Goal: Task Accomplishment & Management: Complete application form

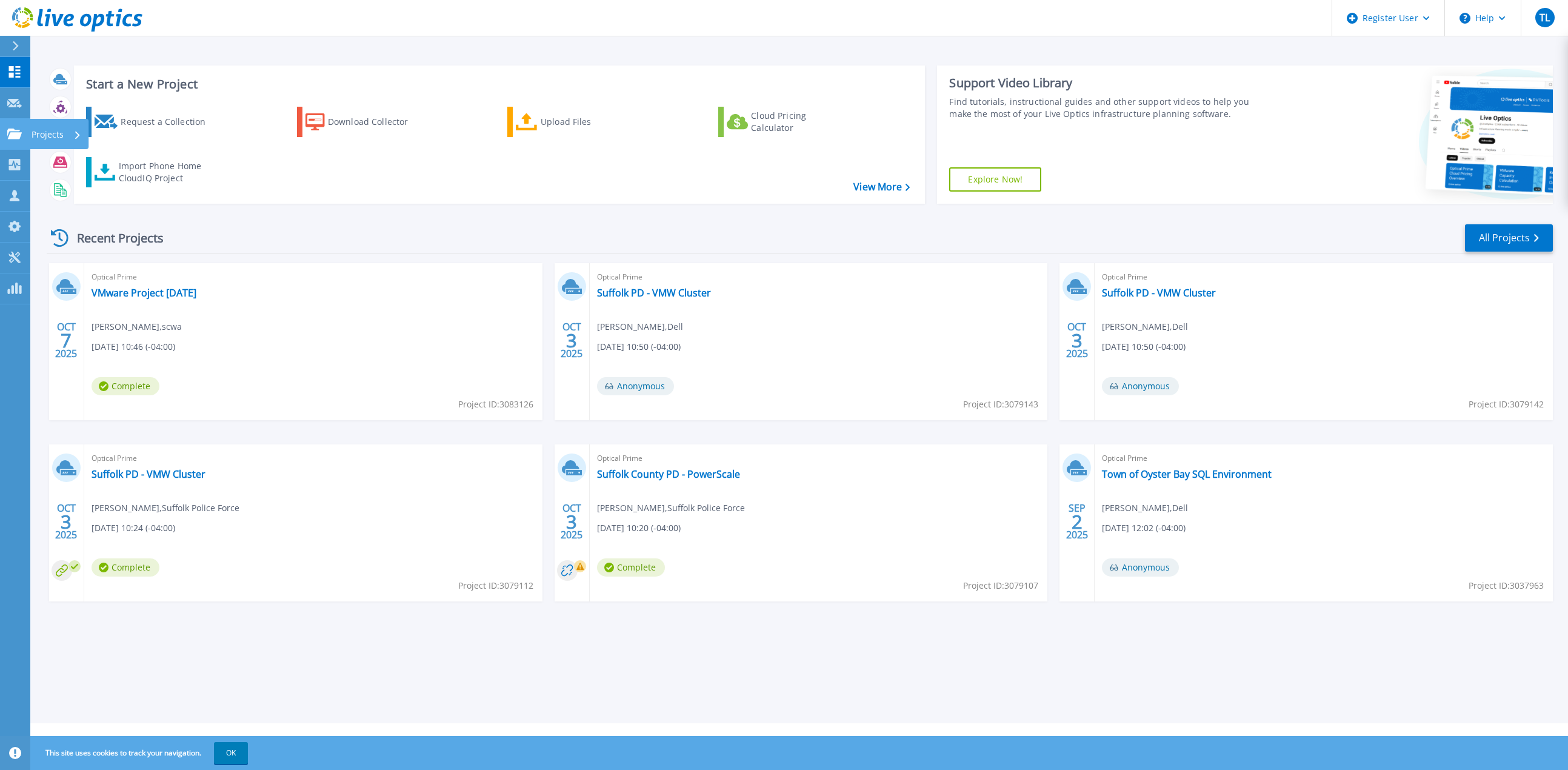
click at [16, 129] on icon at bounding box center [14, 134] width 14 height 10
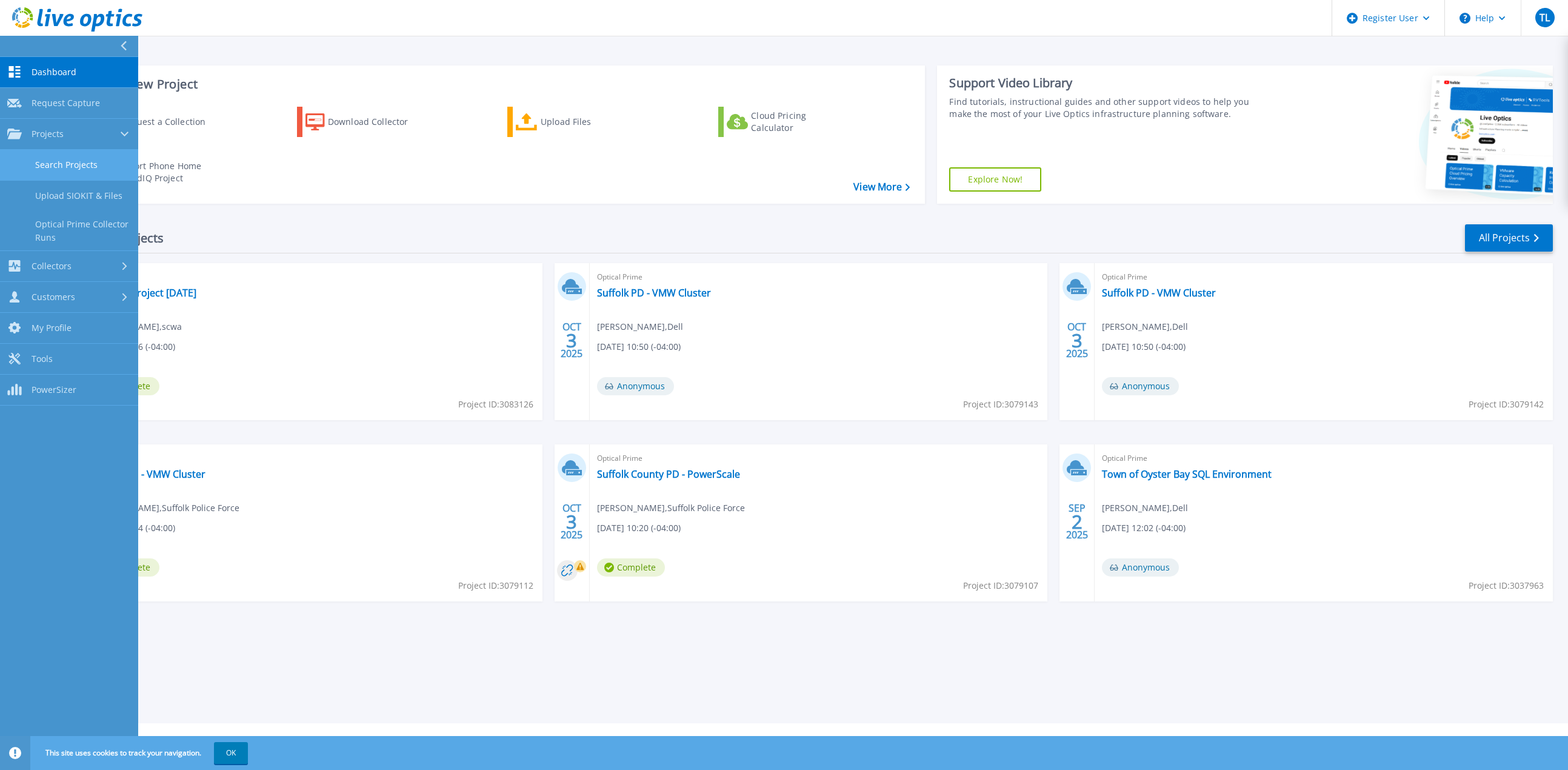
click at [87, 165] on link "Search Projects" at bounding box center [69, 165] width 138 height 31
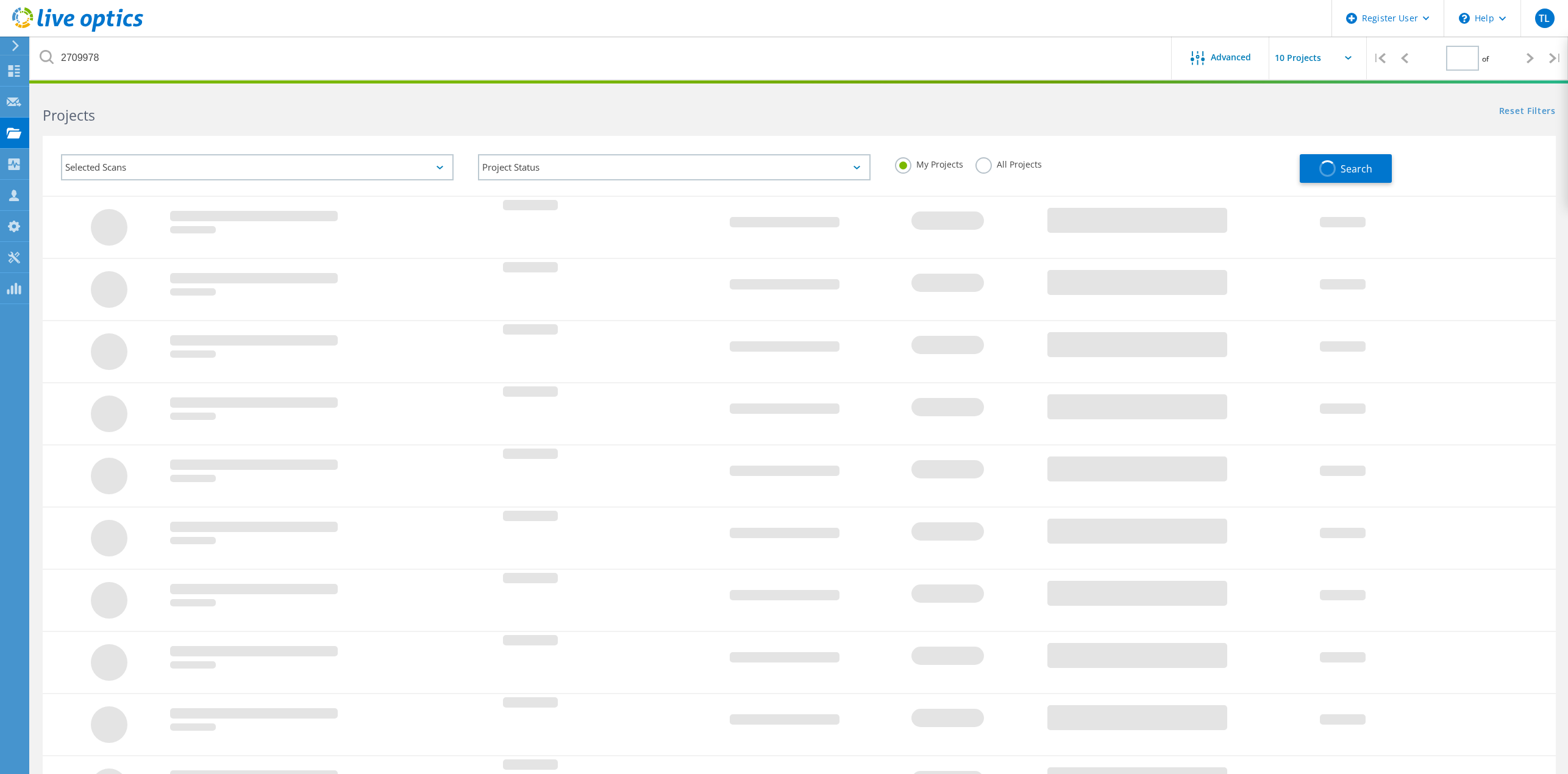
type input "1"
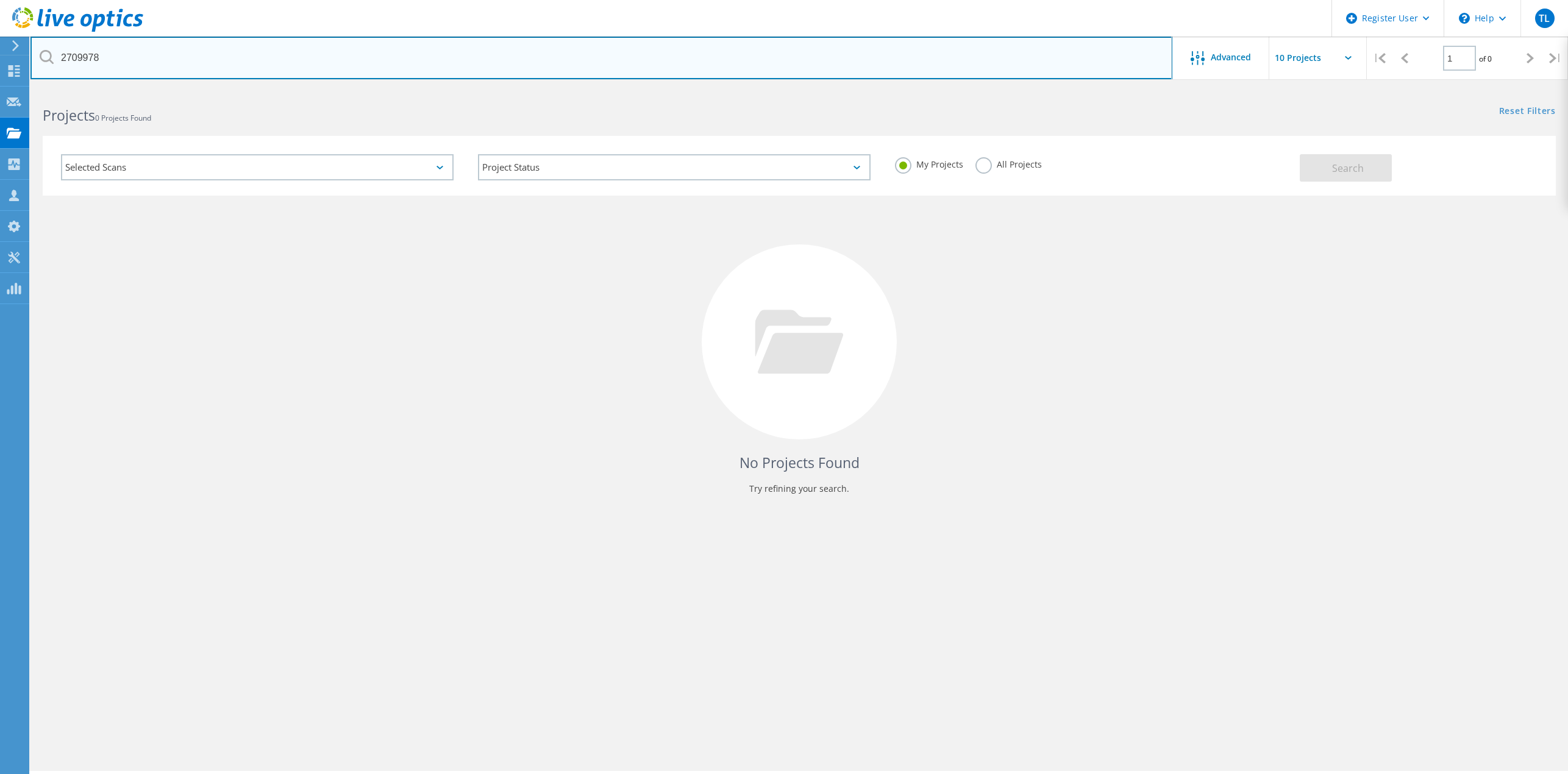
drag, startPoint x: 114, startPoint y: 62, endPoint x: -75, endPoint y: 53, distance: 189.2
click at [0, 53] on html "Register User \n Help Explore Helpful Articles Contact Support TL Dell User Tun…" at bounding box center [784, 403] width 1568 height 807
paste input "945941"
type input "2945941"
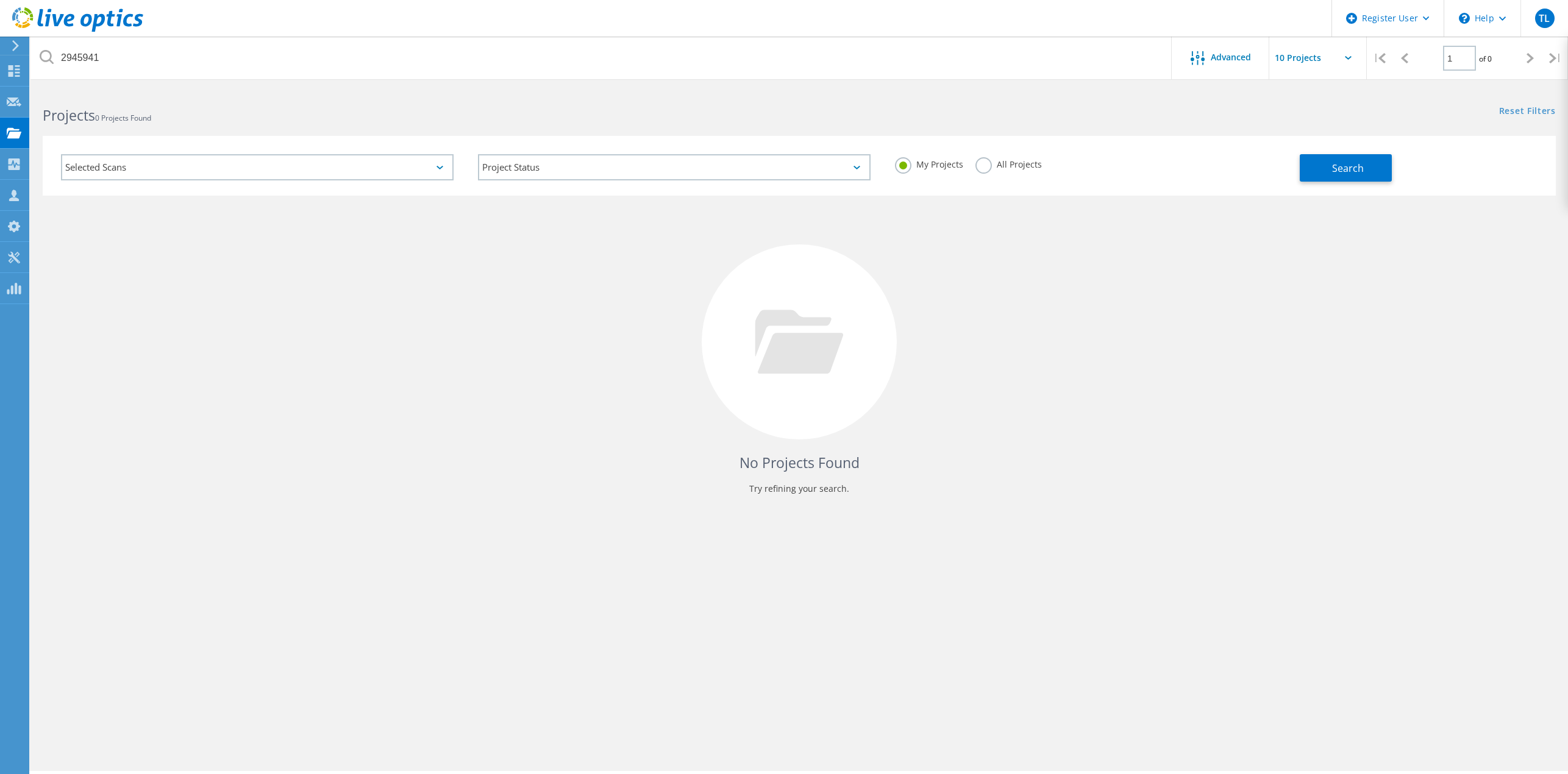
click at [984, 167] on label "All Projects" at bounding box center [1008, 163] width 67 height 11
click at [0, 0] on input "All Projects" at bounding box center [0, 0] width 0 height 0
click at [1365, 165] on button "Search" at bounding box center [1345, 168] width 92 height 28
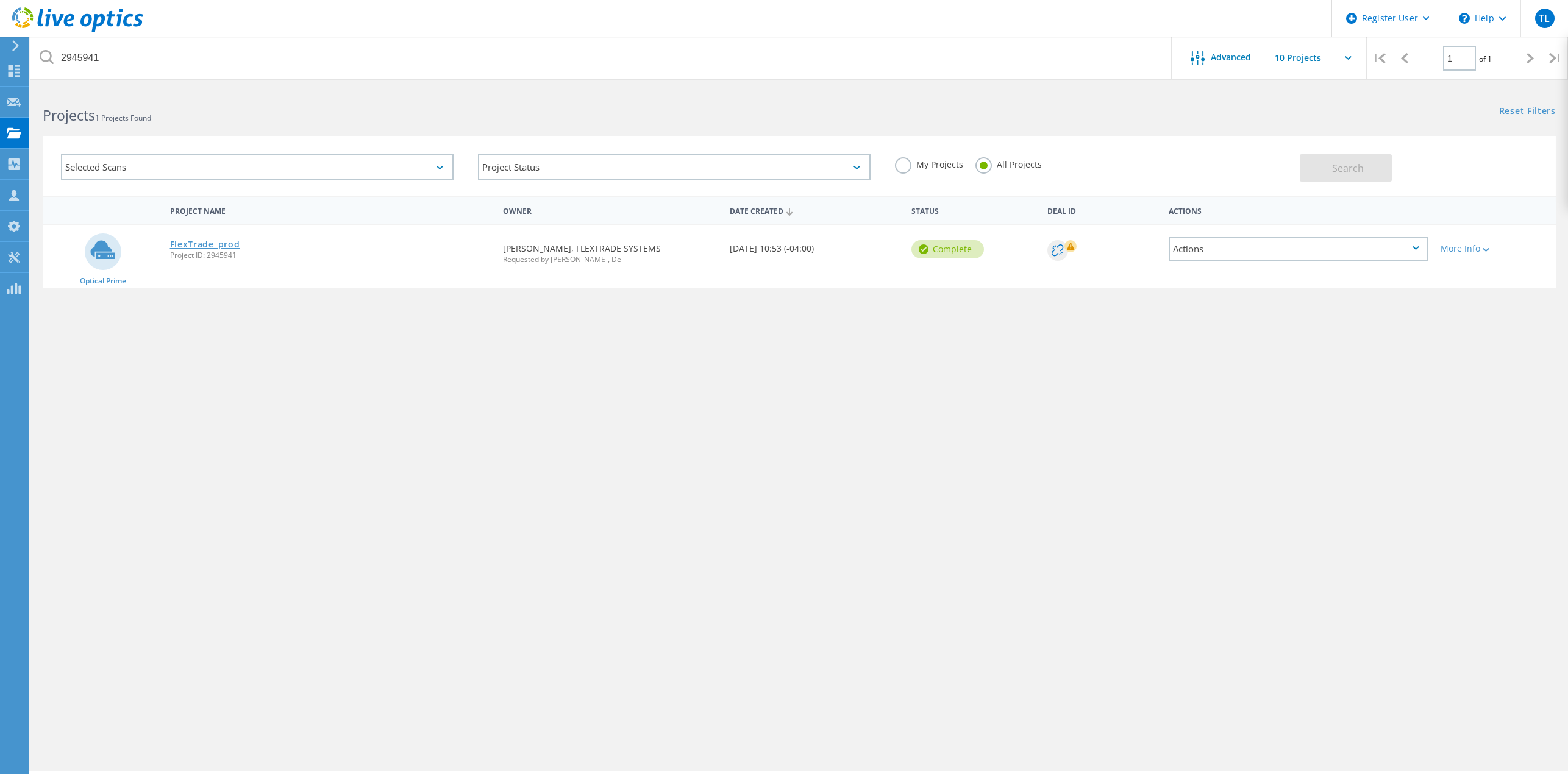
click at [219, 241] on link "FlexTrade_prod" at bounding box center [205, 244] width 71 height 9
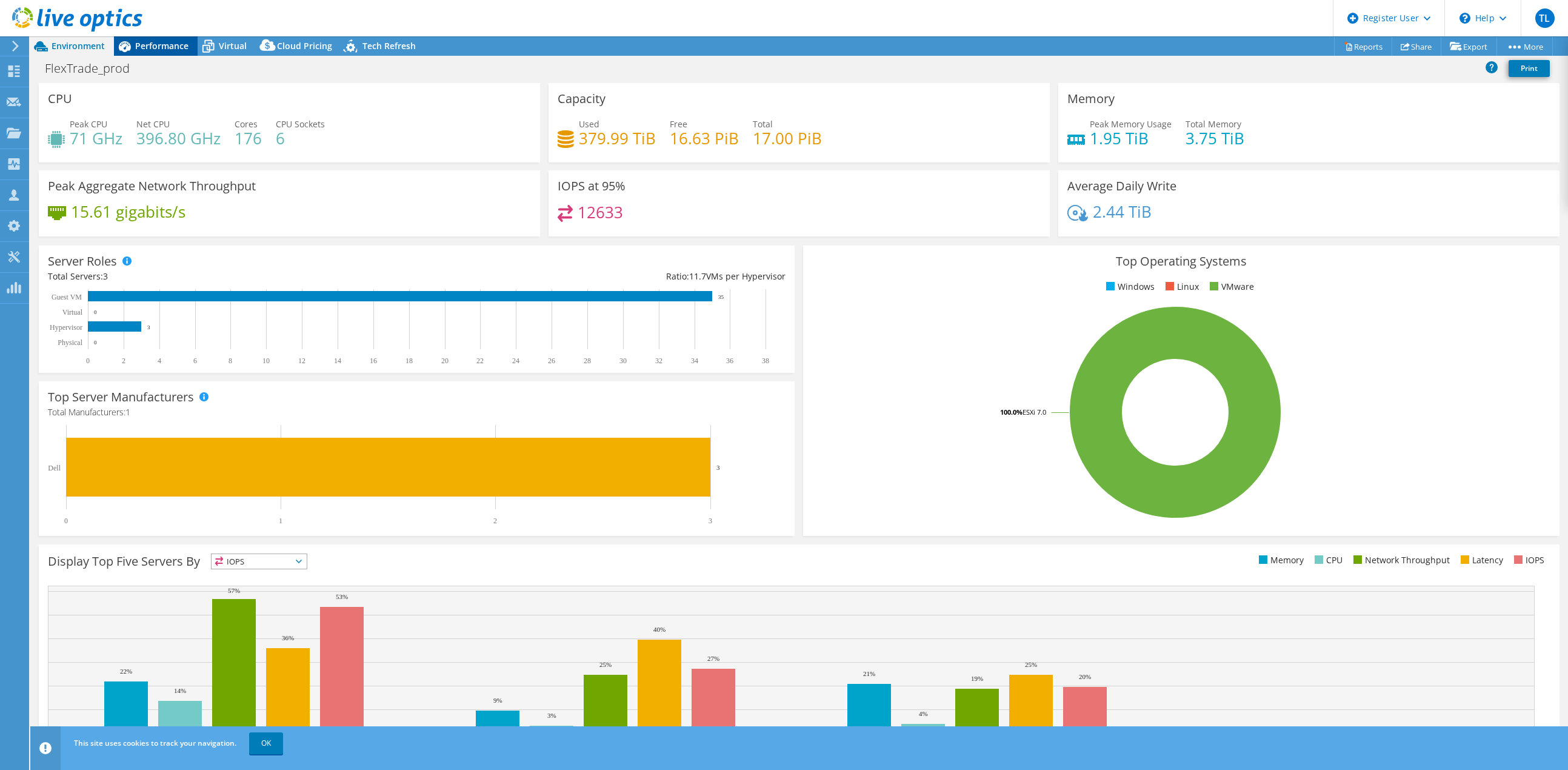
click at [155, 36] on div "Performance" at bounding box center [155, 46] width 83 height 19
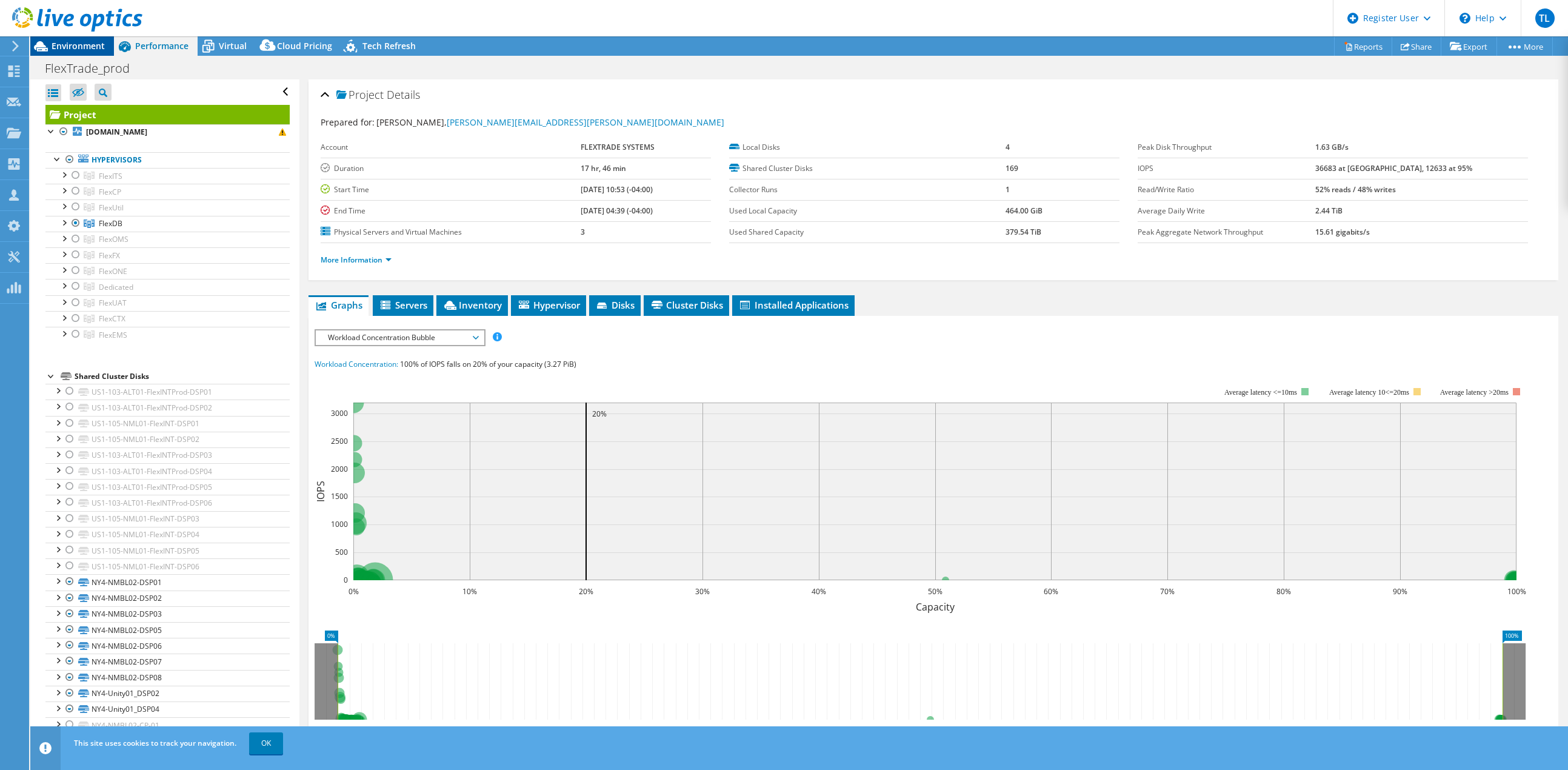
click at [76, 44] on span "Environment" at bounding box center [78, 46] width 53 height 11
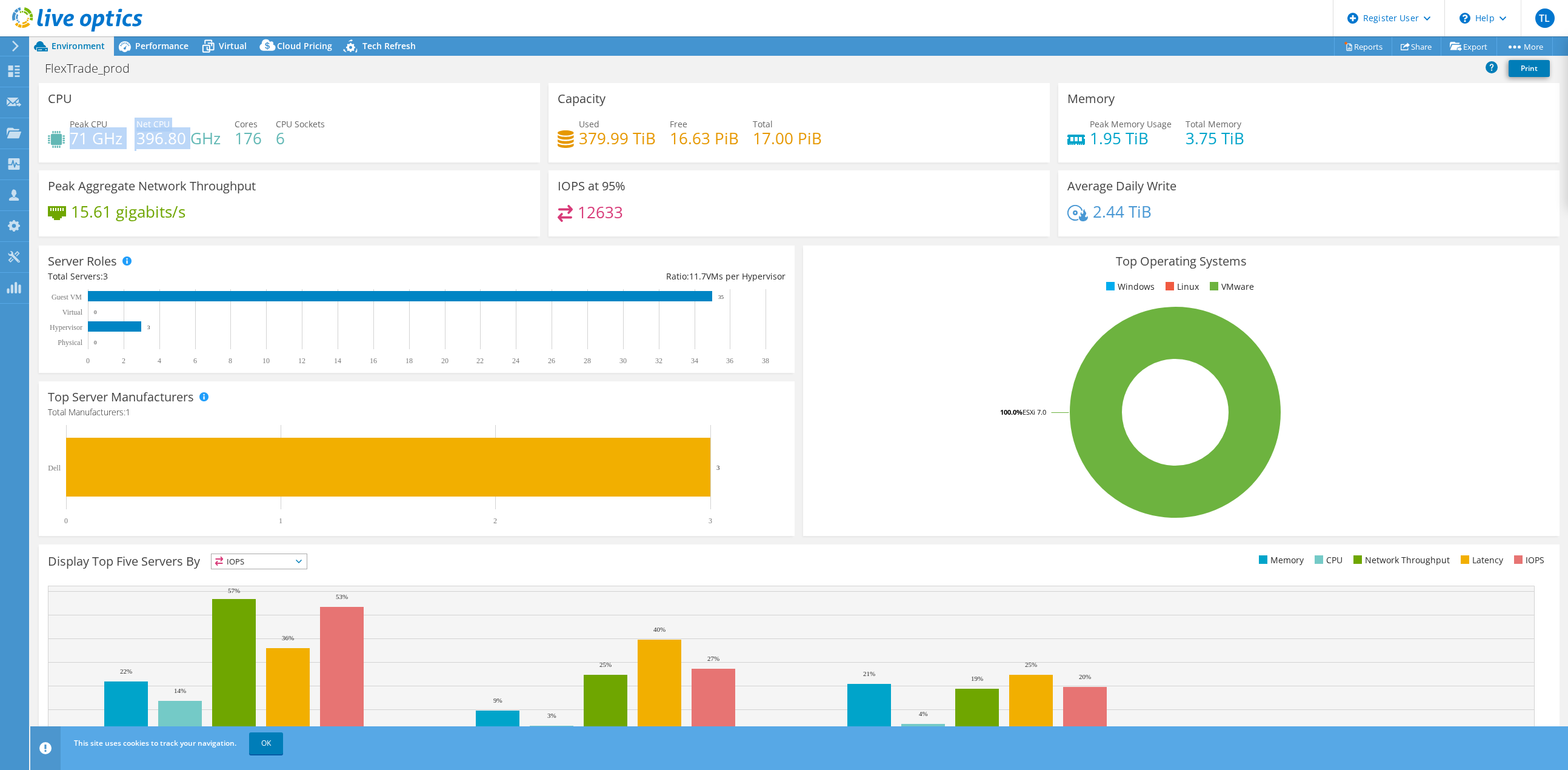
drag, startPoint x: 191, startPoint y: 139, endPoint x: 73, endPoint y: 140, distance: 118.0
click at [73, 140] on div "Peak CPU 71 GHz Net CPU 396.80 GHz Cores 176 CPU Sockets 6" at bounding box center [290, 138] width 483 height 40
click at [1151, 136] on h4 "1.95 TiB" at bounding box center [1131, 138] width 82 height 13
click at [161, 38] on div "Performance" at bounding box center [155, 46] width 83 height 19
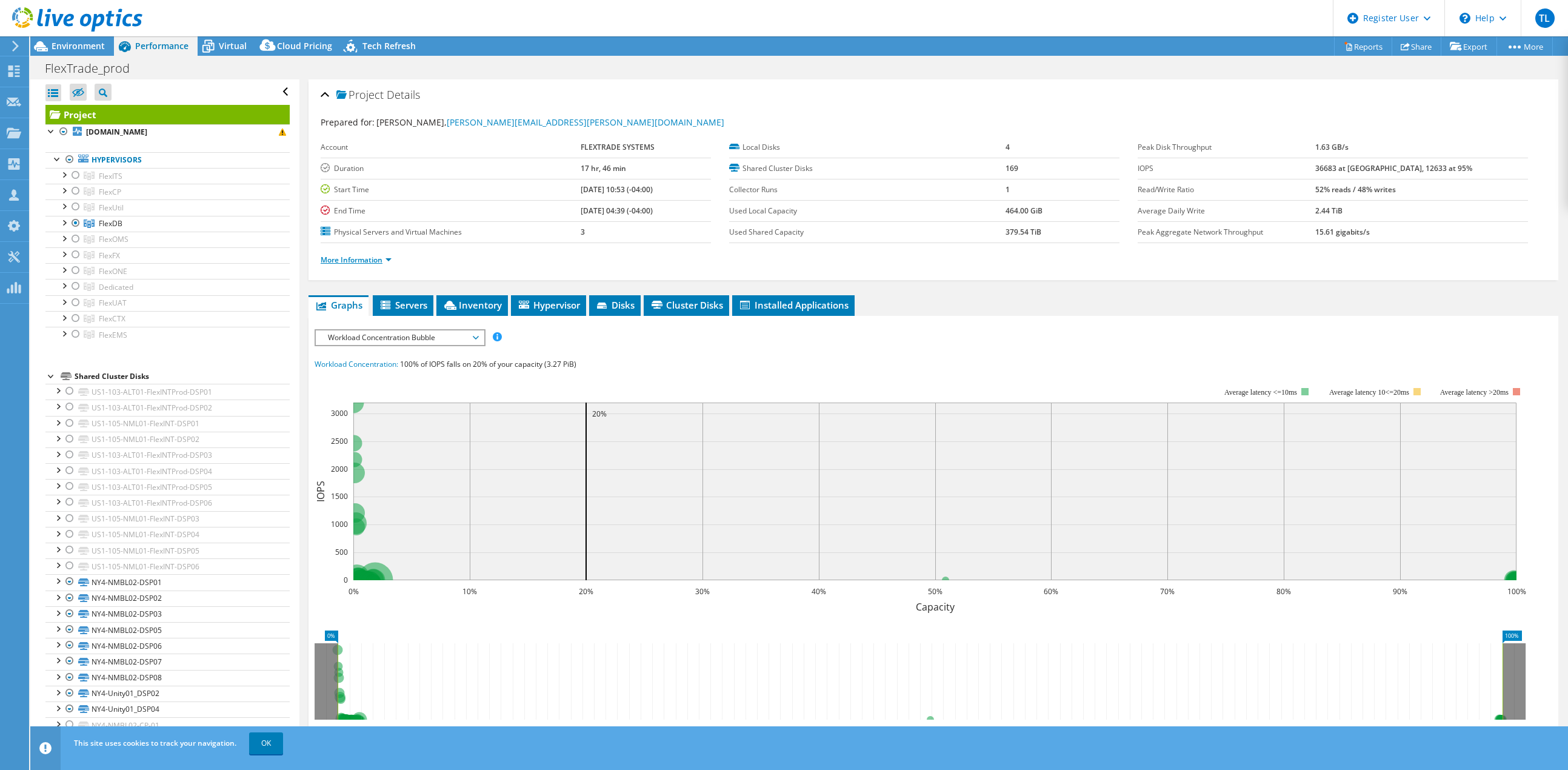
click at [357, 258] on link "More Information" at bounding box center [356, 260] width 71 height 10
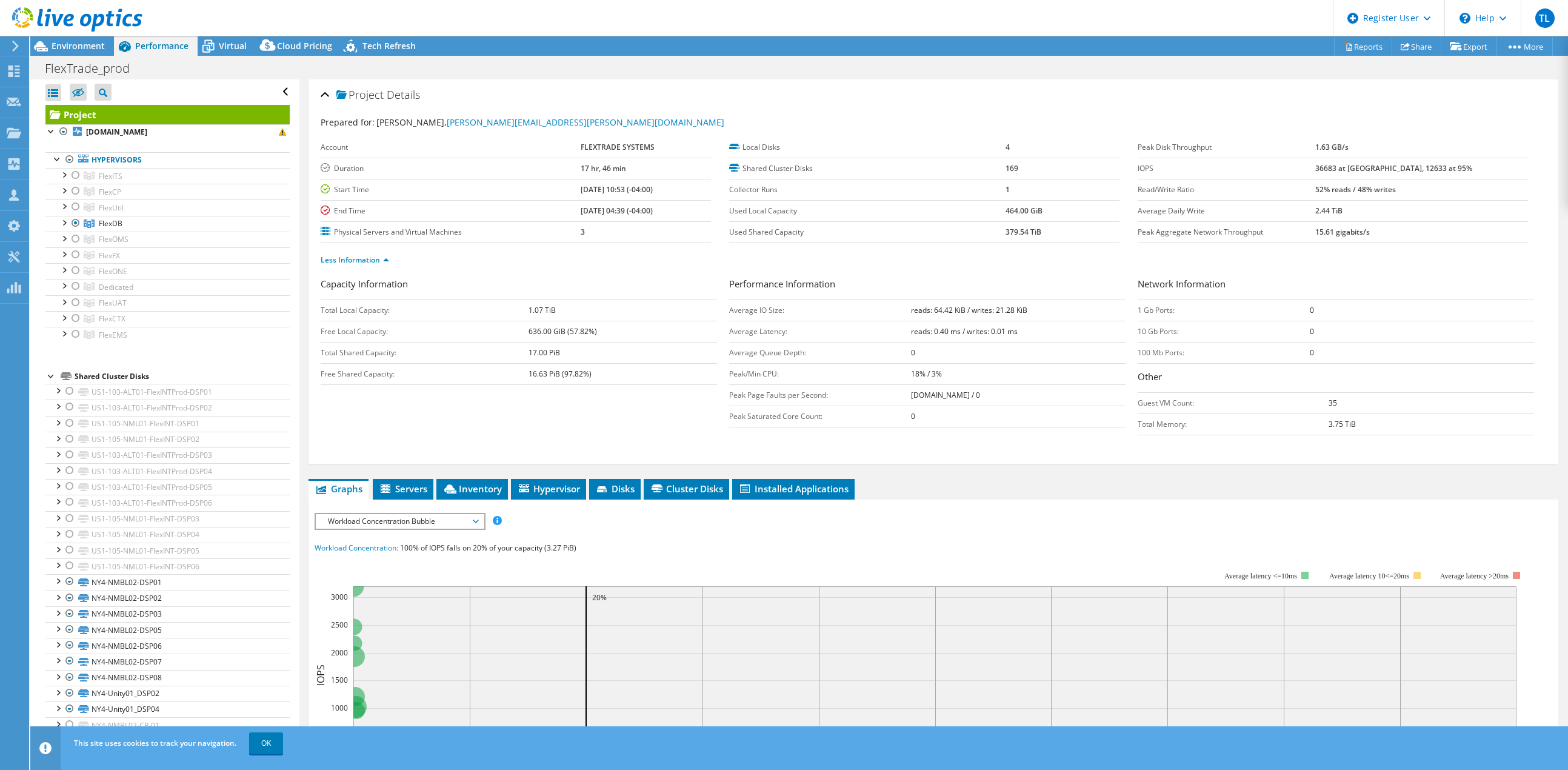
drag, startPoint x: 1016, startPoint y: 329, endPoint x: 895, endPoint y: 325, distance: 121.1
click at [895, 325] on tr "Average Latency: reads: 0.40 ms / writes: 0.01 ms" at bounding box center [927, 331] width 396 height 21
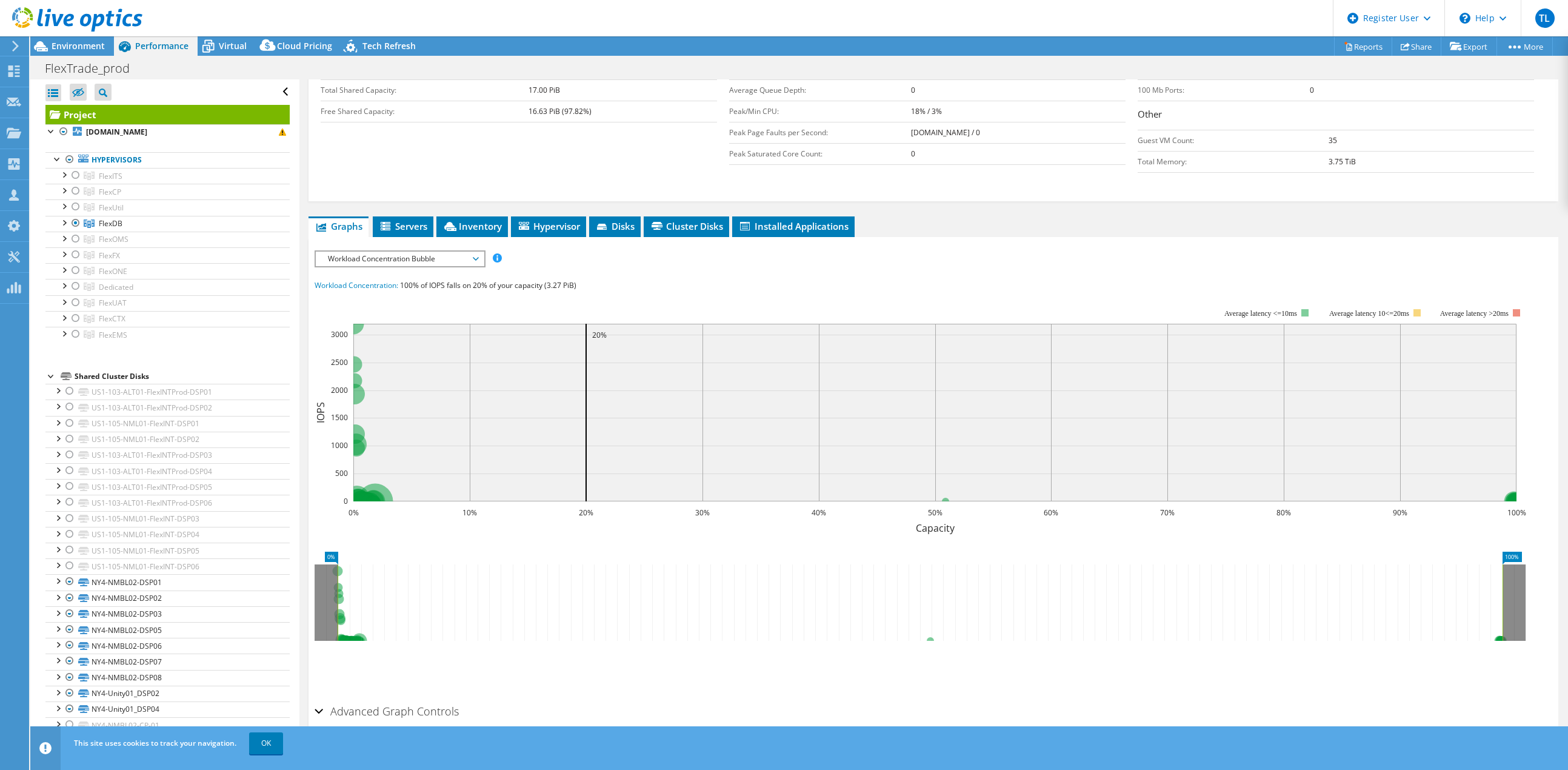
scroll to position [284, 0]
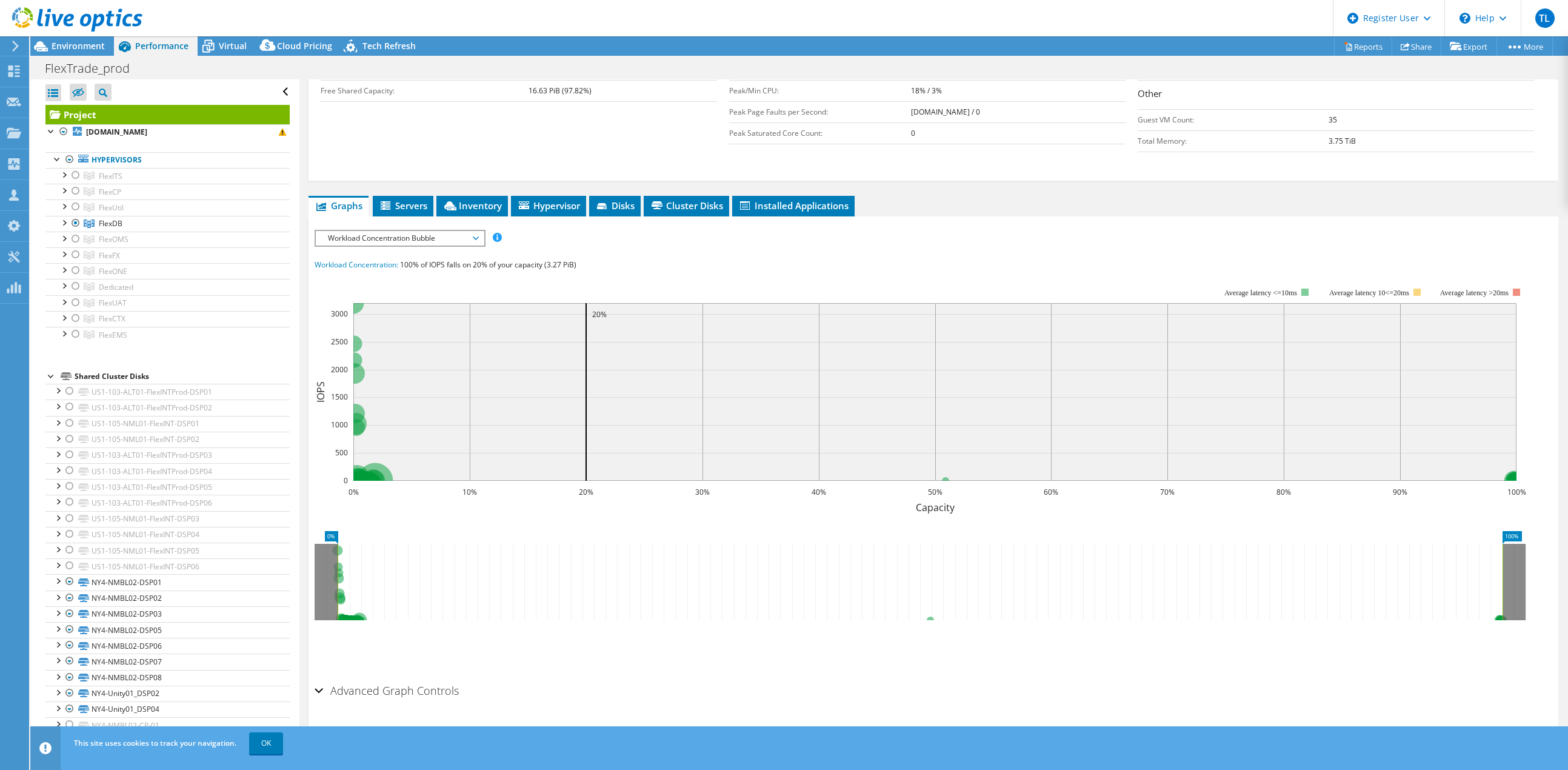
click at [470, 231] on span "Workload Concentration Bubble" at bounding box center [400, 238] width 155 height 14
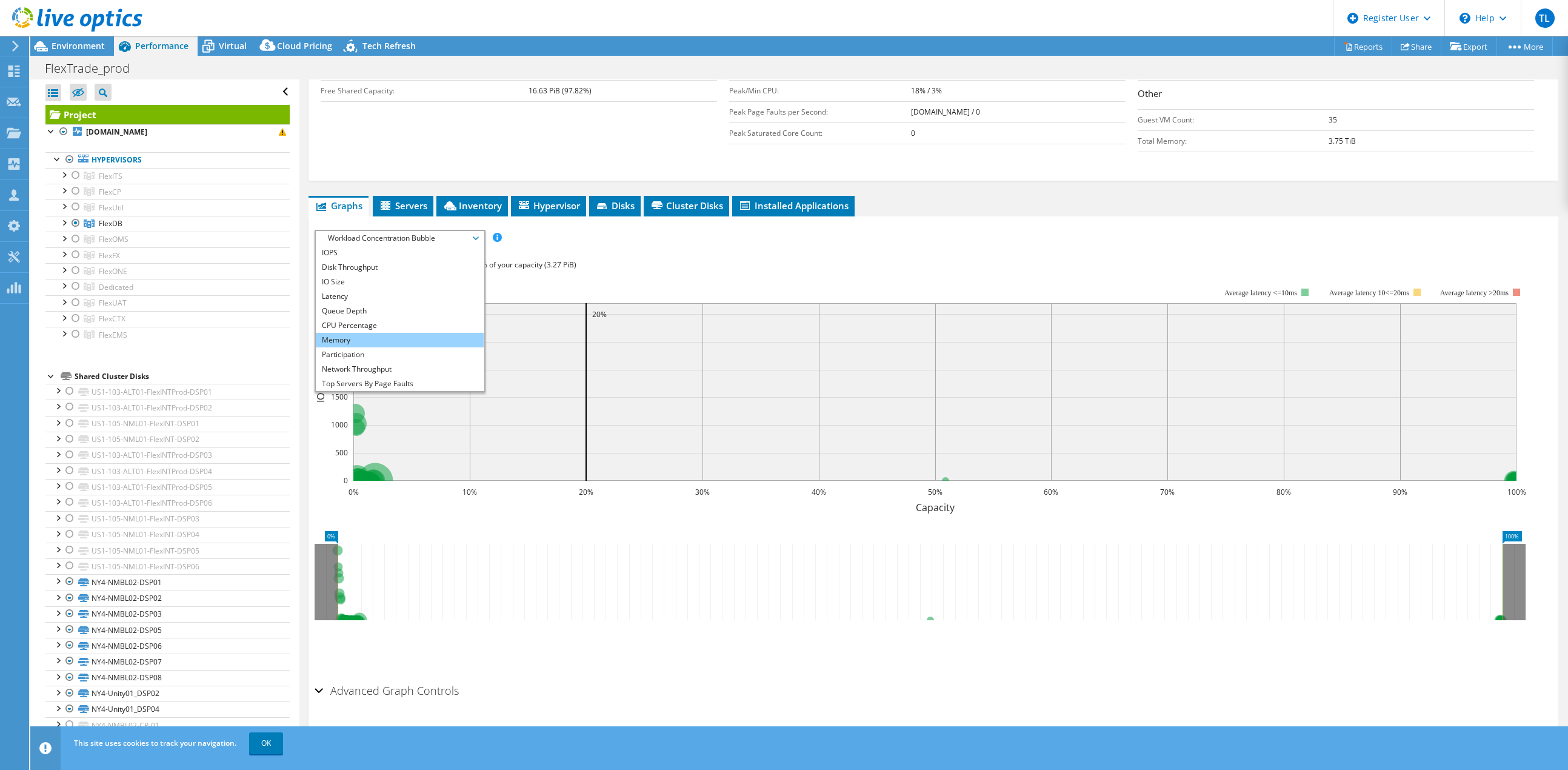
scroll to position [44, 0]
click at [406, 386] on li "All" at bounding box center [399, 383] width 168 height 14
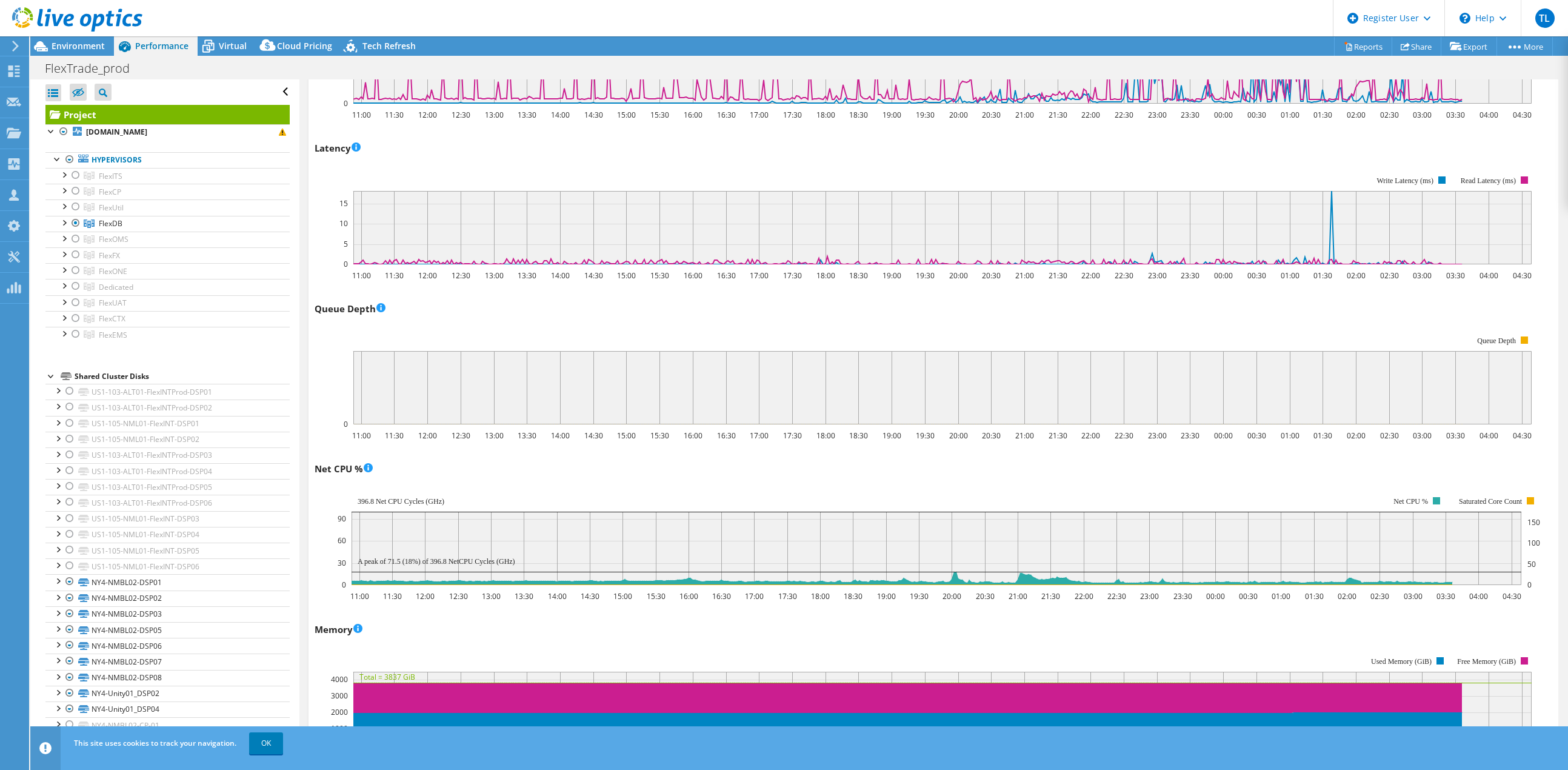
scroll to position [829, 0]
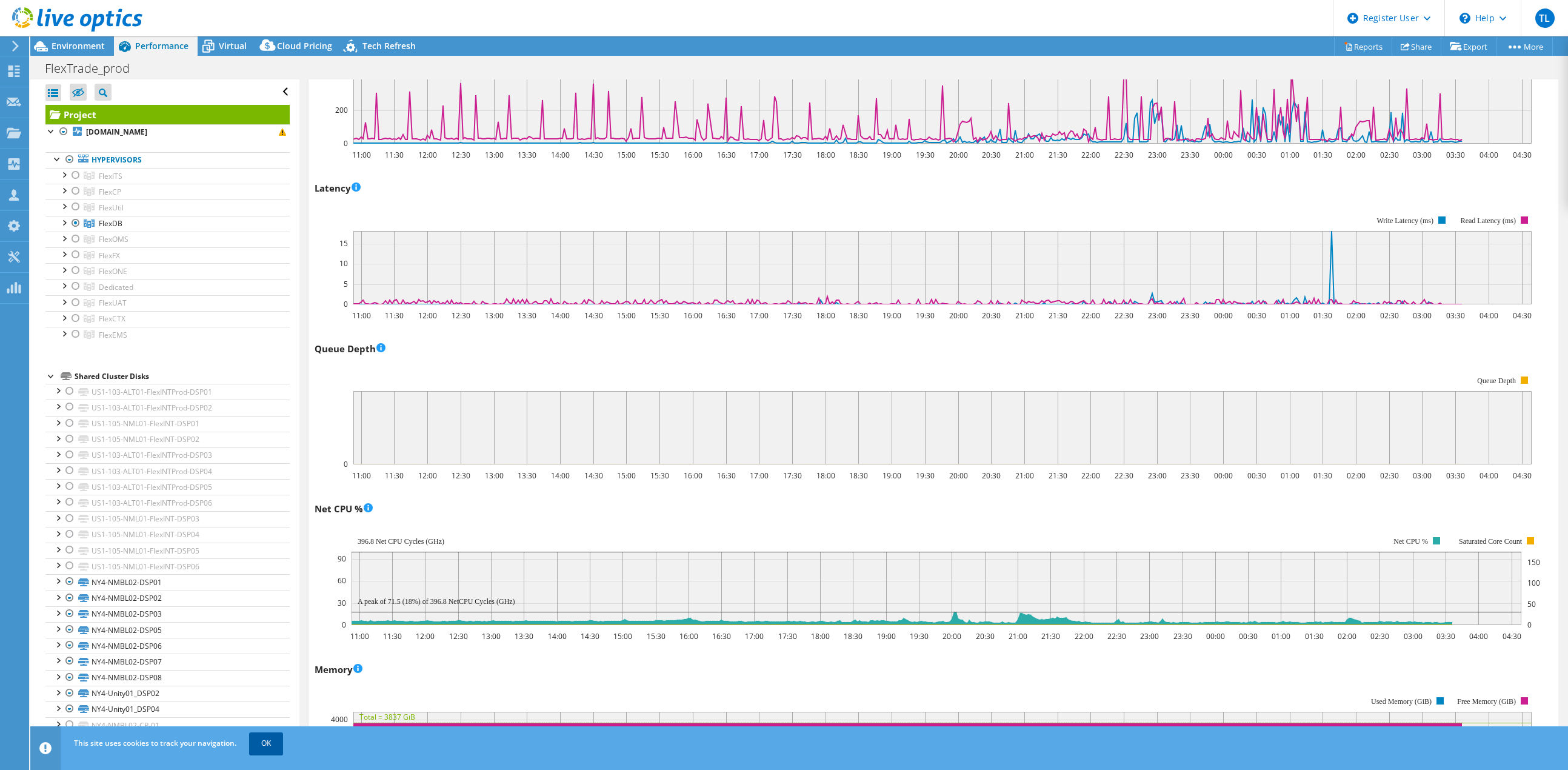
click at [280, 744] on link "OK" at bounding box center [266, 743] width 34 height 22
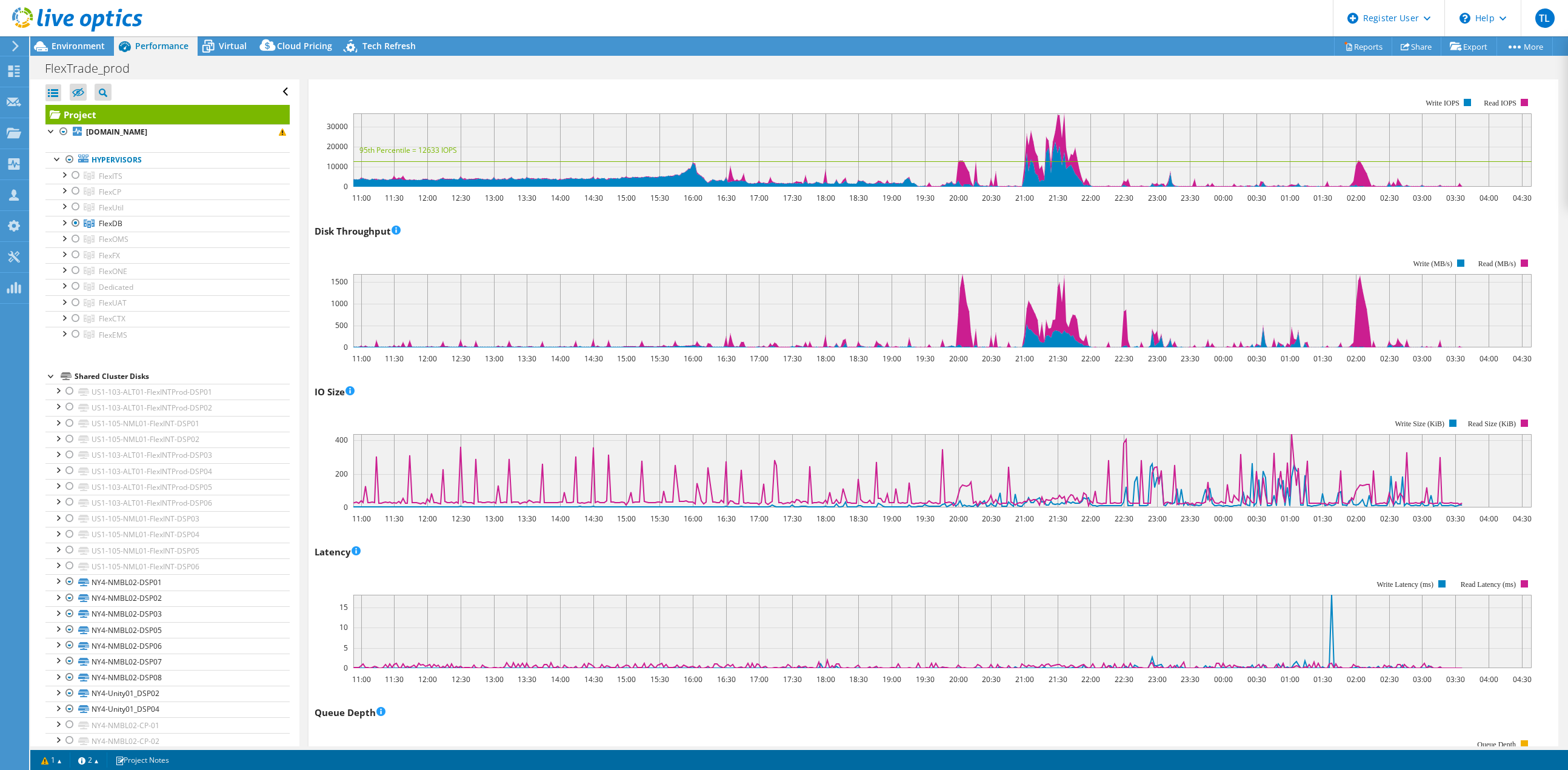
scroll to position [384, 0]
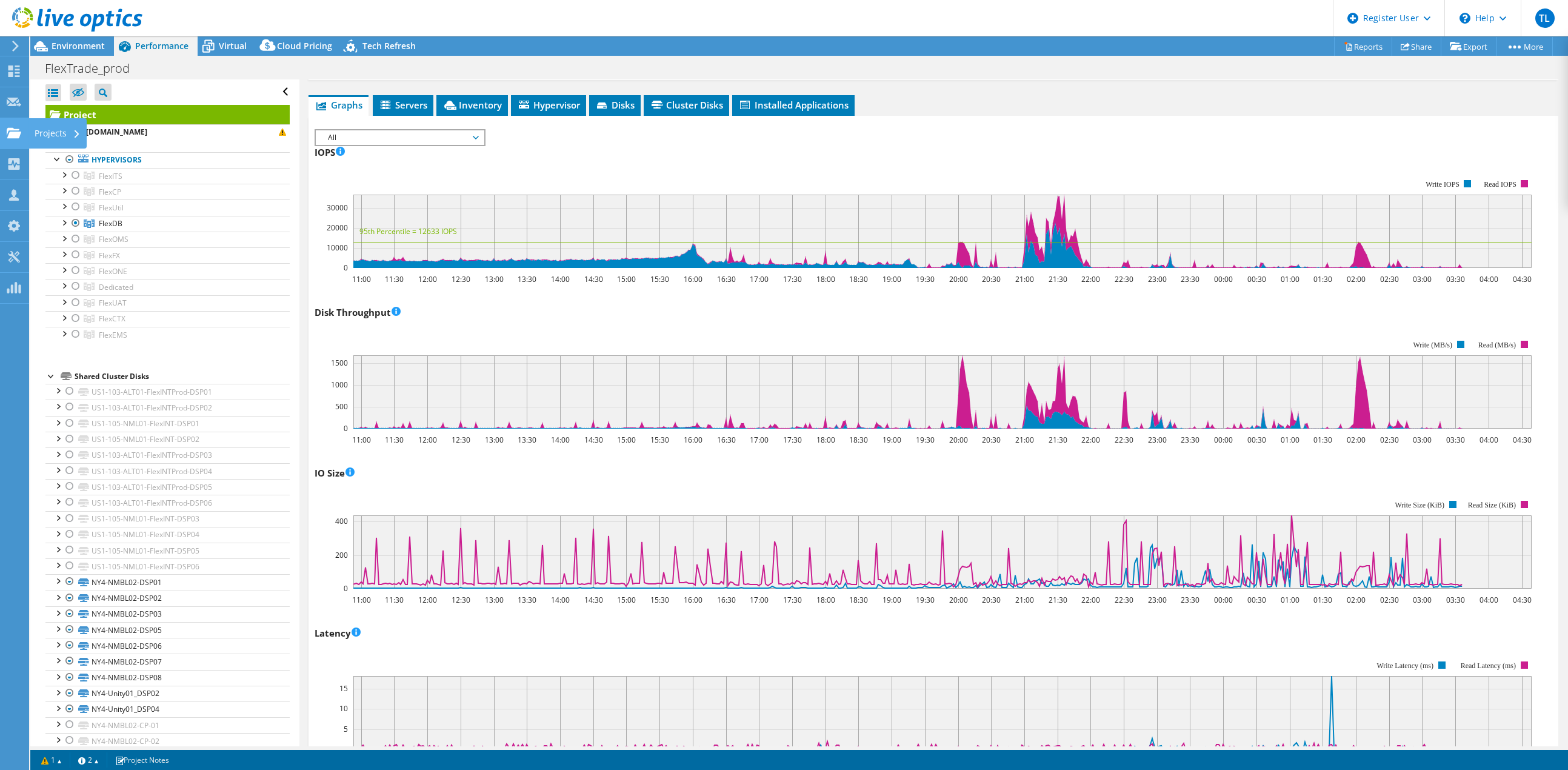
click at [13, 138] on use at bounding box center [13, 132] width 14 height 10
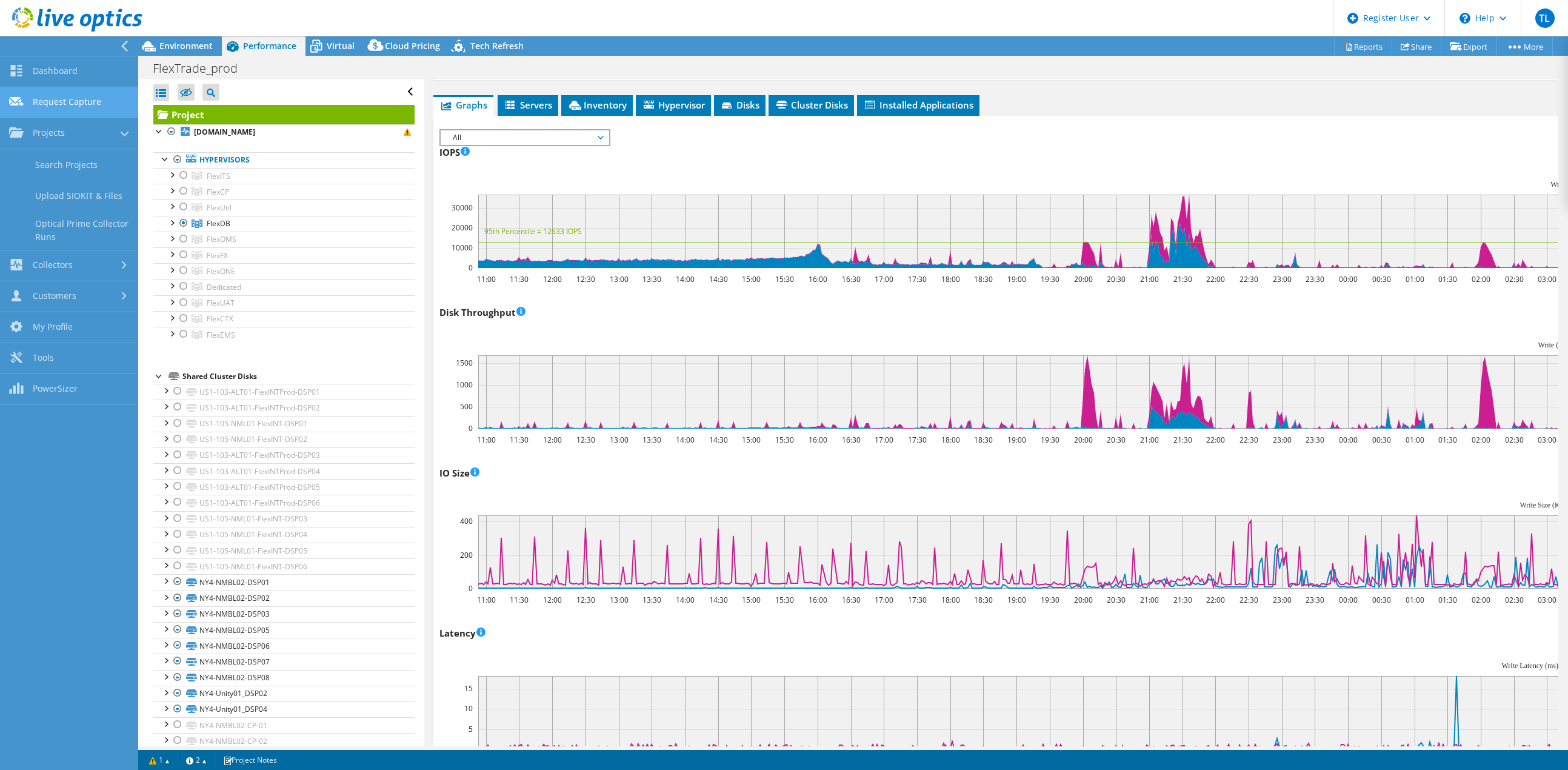
click at [89, 99] on link "Request Capture" at bounding box center [69, 102] width 138 height 31
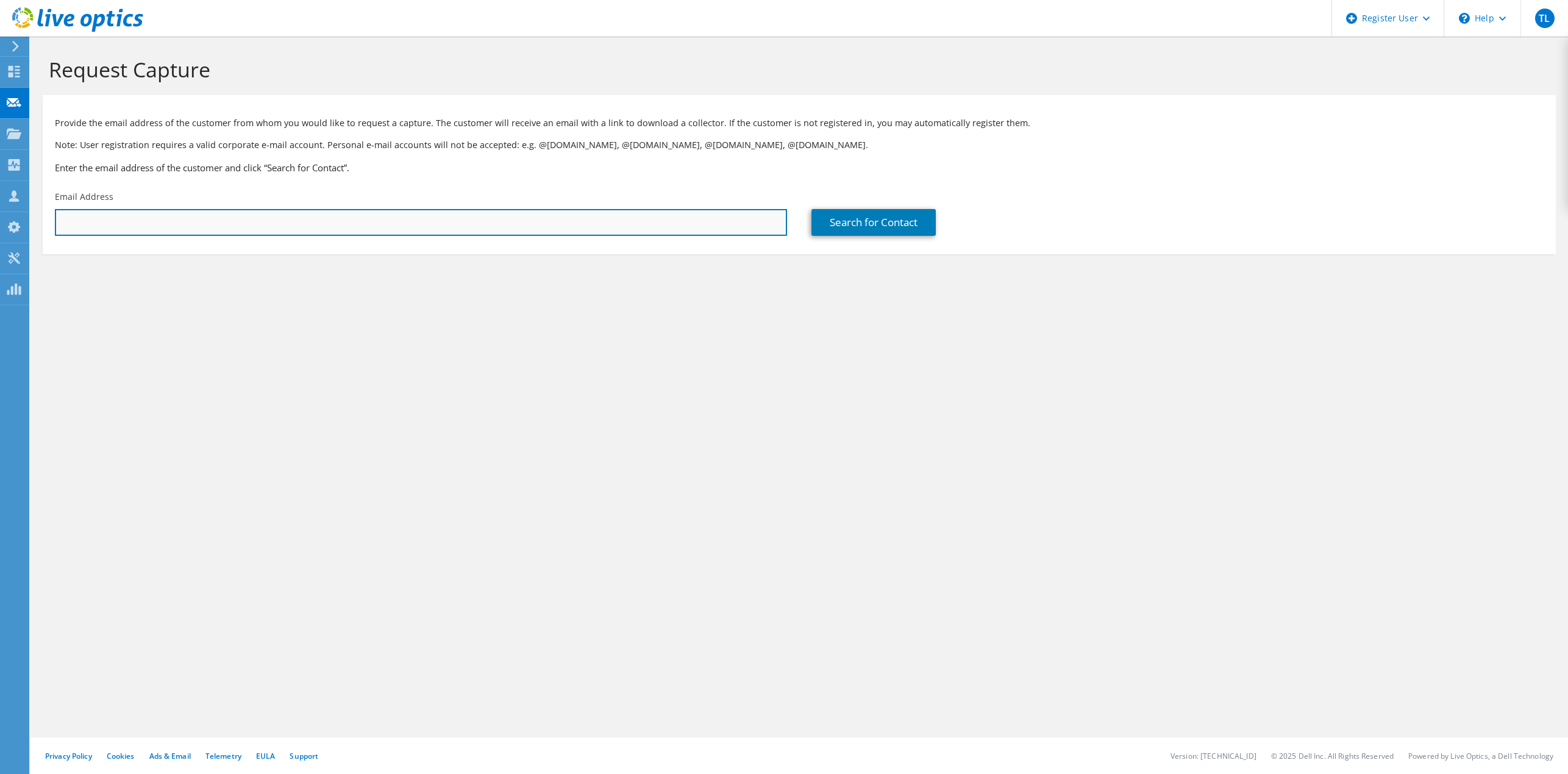
click at [647, 227] on input "text" at bounding box center [421, 222] width 732 height 27
paste input "ben.chan@flextrade.com"
type input "ben.chan@flextrade.com"
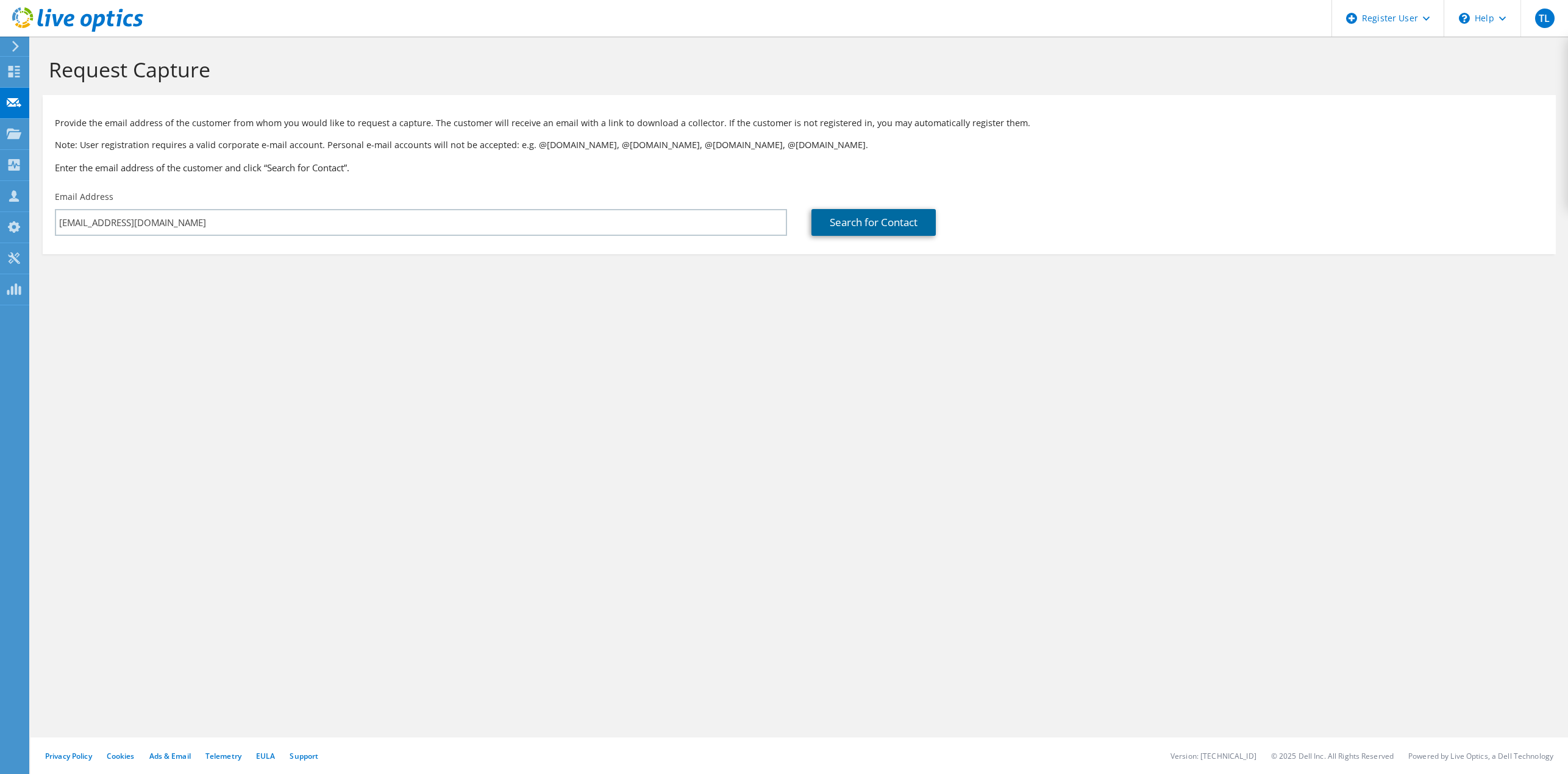
click at [914, 224] on link "Search for Contact" at bounding box center [873, 222] width 124 height 27
type input "FLEXTRADE SYSTEMS"
type input "Ben"
type input "Chan"
type input "[GEOGRAPHIC_DATA]"
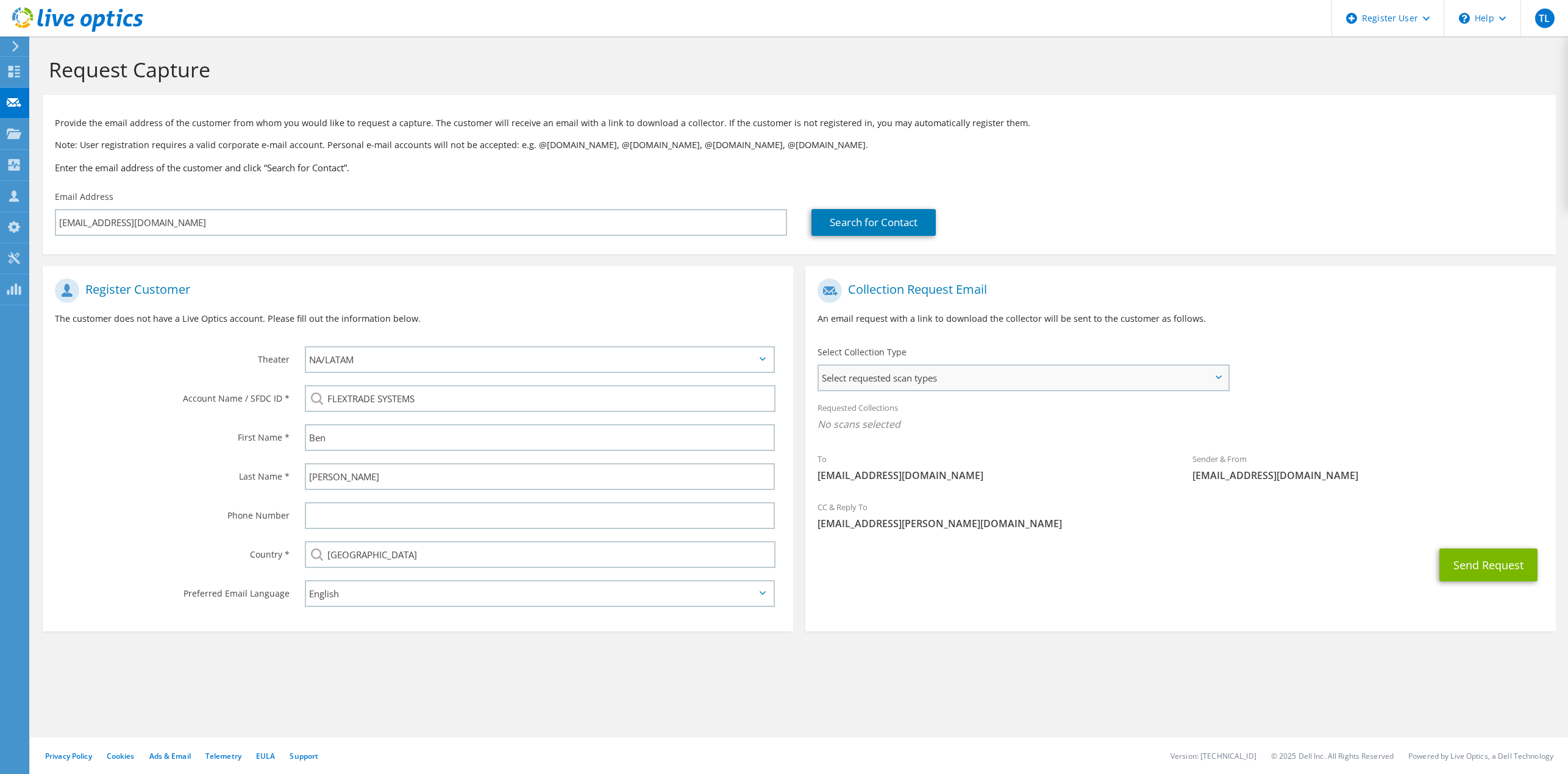
click at [973, 374] on span "Select requested scan types" at bounding box center [1023, 378] width 409 height 25
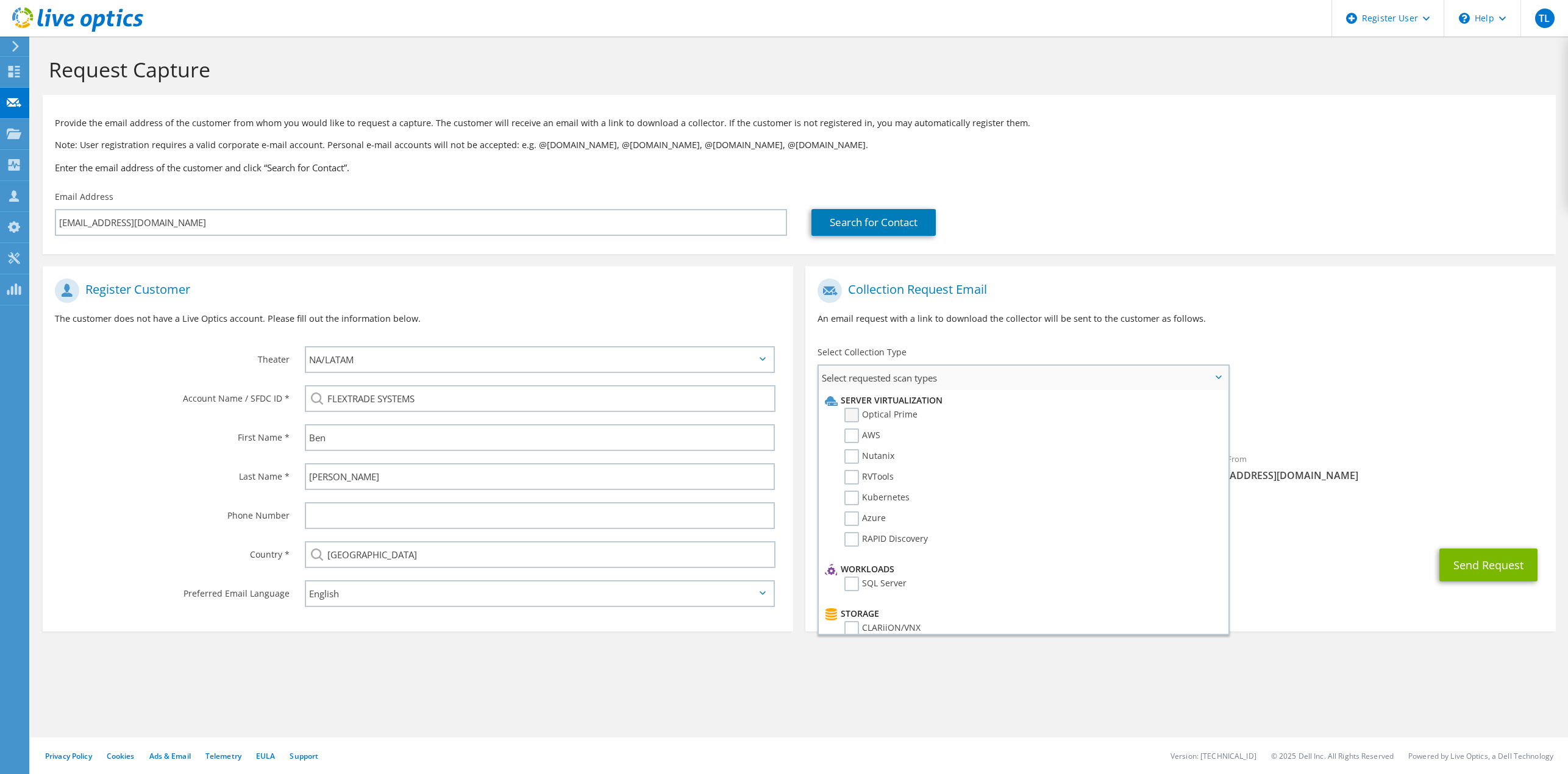
click at [851, 415] on label "Optical Prime" at bounding box center [881, 415] width 73 height 14
click at [0, 0] on input "Optical Prime" at bounding box center [0, 0] width 0 height 0
click at [1438, 398] on div "Requested Collections No scans selected Optical Prime" at bounding box center [1180, 418] width 750 height 49
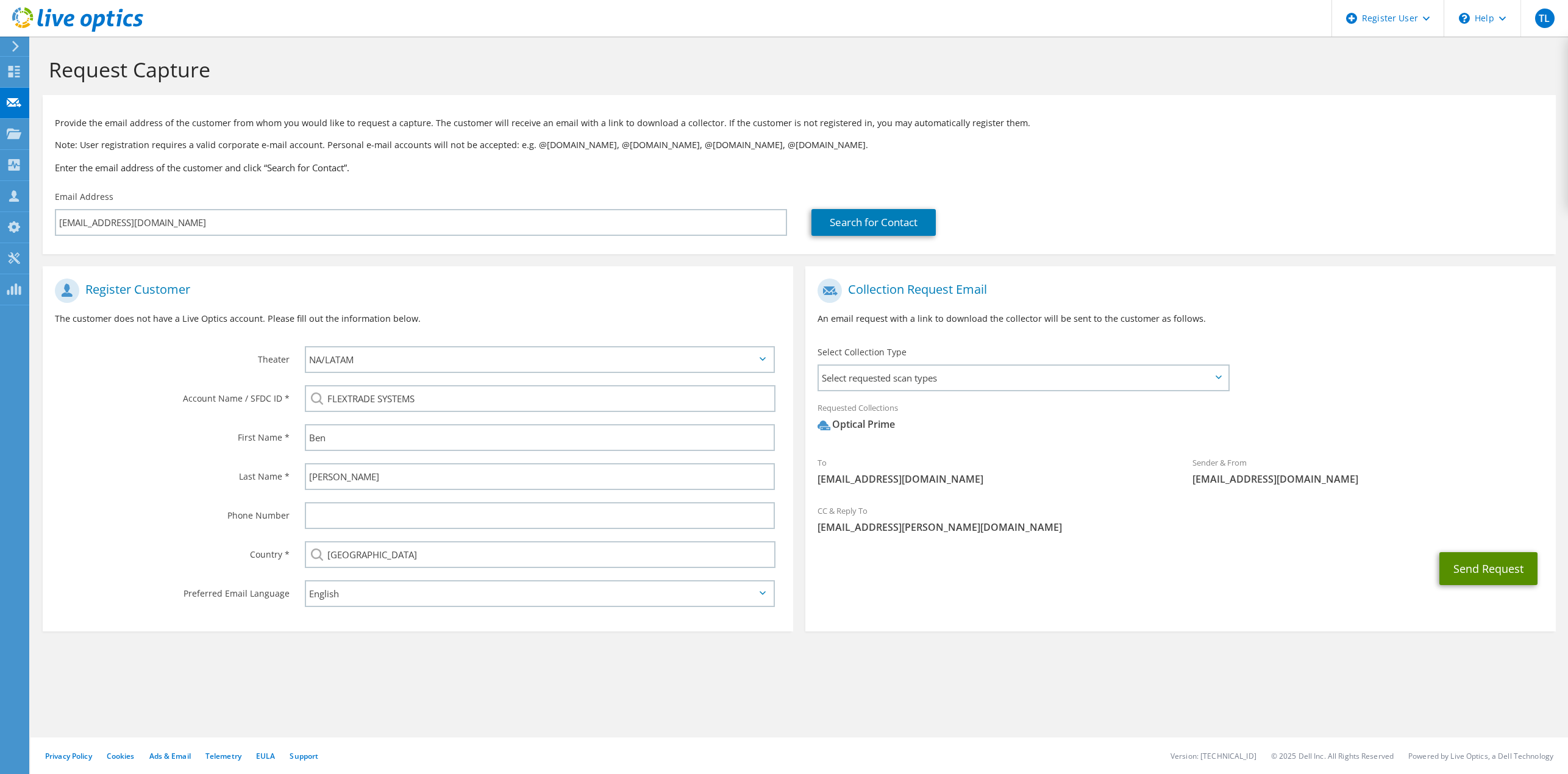
click at [1506, 564] on button "Send Request" at bounding box center [1488, 568] width 98 height 33
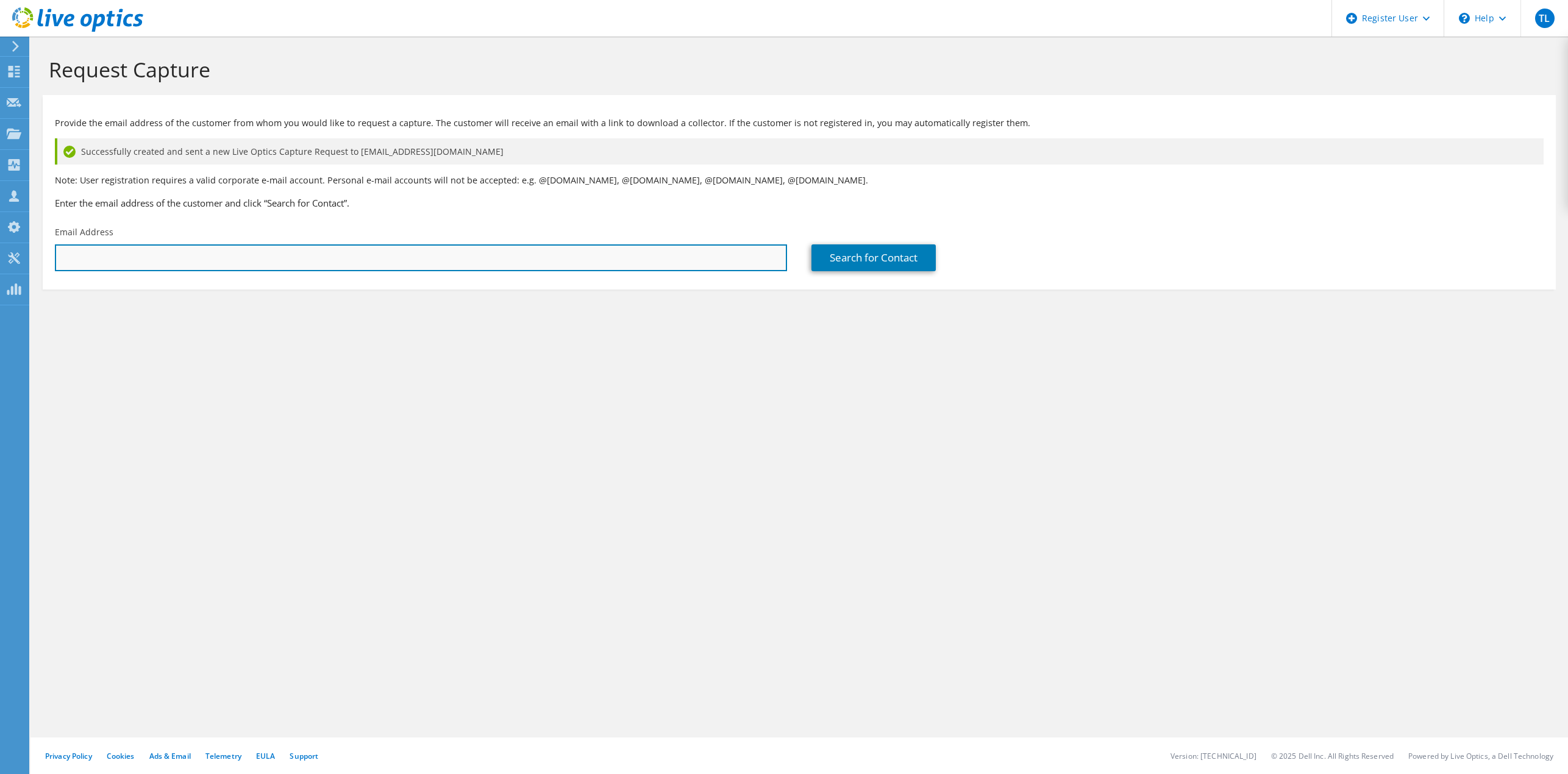
click at [575, 251] on input "text" at bounding box center [421, 257] width 732 height 27
paste input "[PERSON_NAME][EMAIL_ADDRESS][PERSON_NAME][DOMAIN_NAME]"
type input "ameel.shakir@flextrade.com"
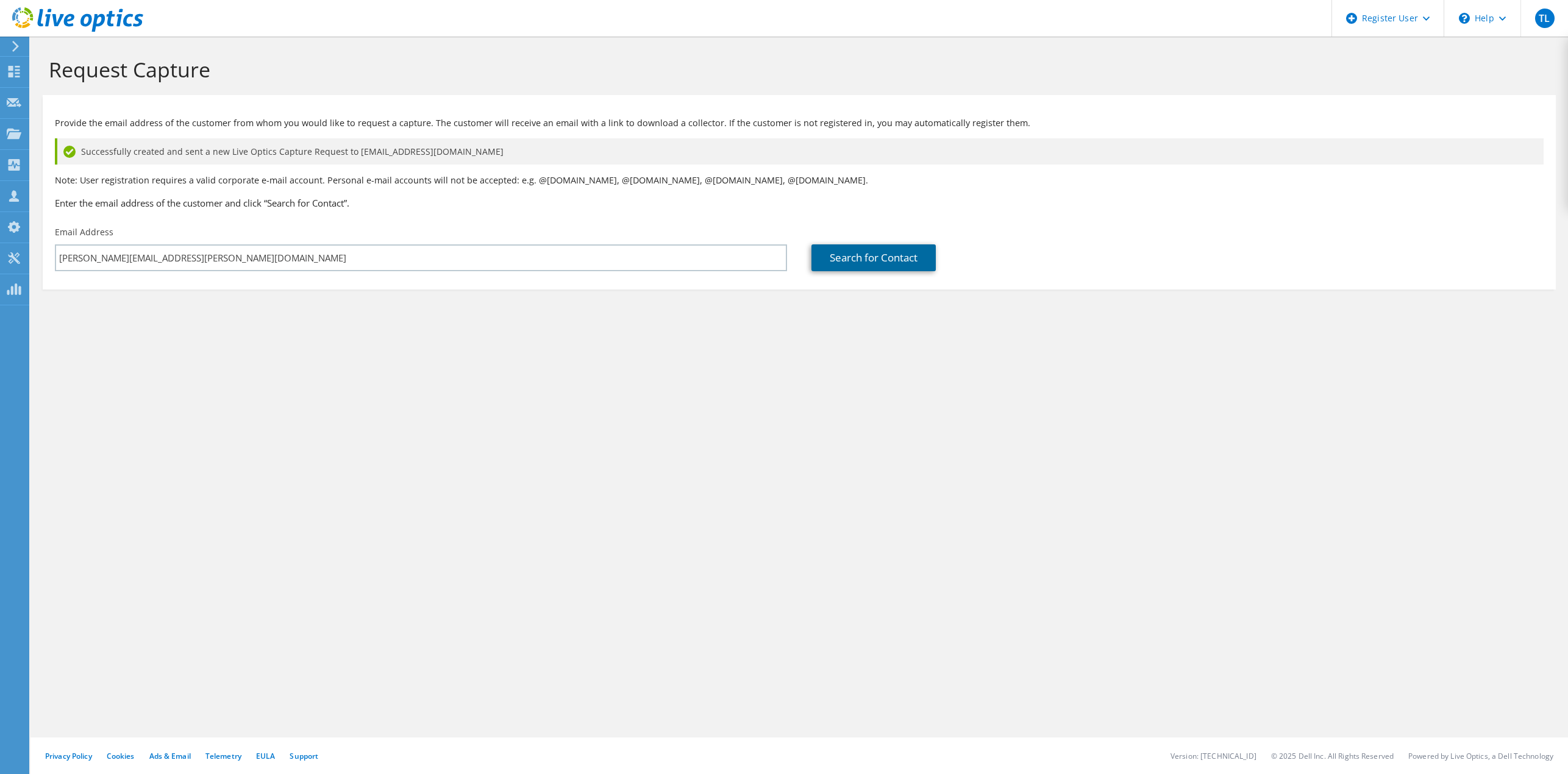
click at [893, 252] on link "Search for Contact" at bounding box center [873, 257] width 124 height 27
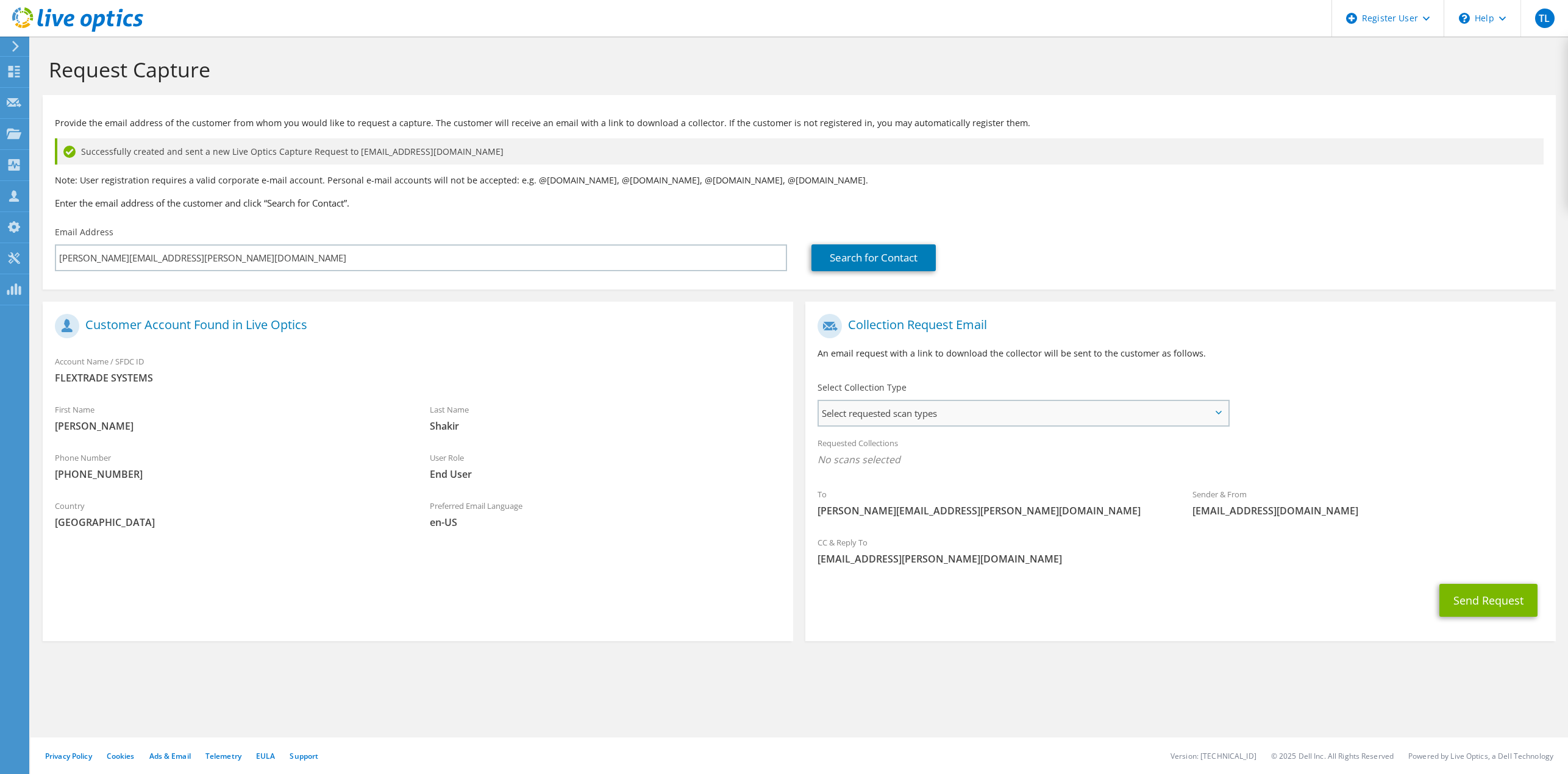
click at [940, 407] on span "Select requested scan types" at bounding box center [1023, 414] width 409 height 25
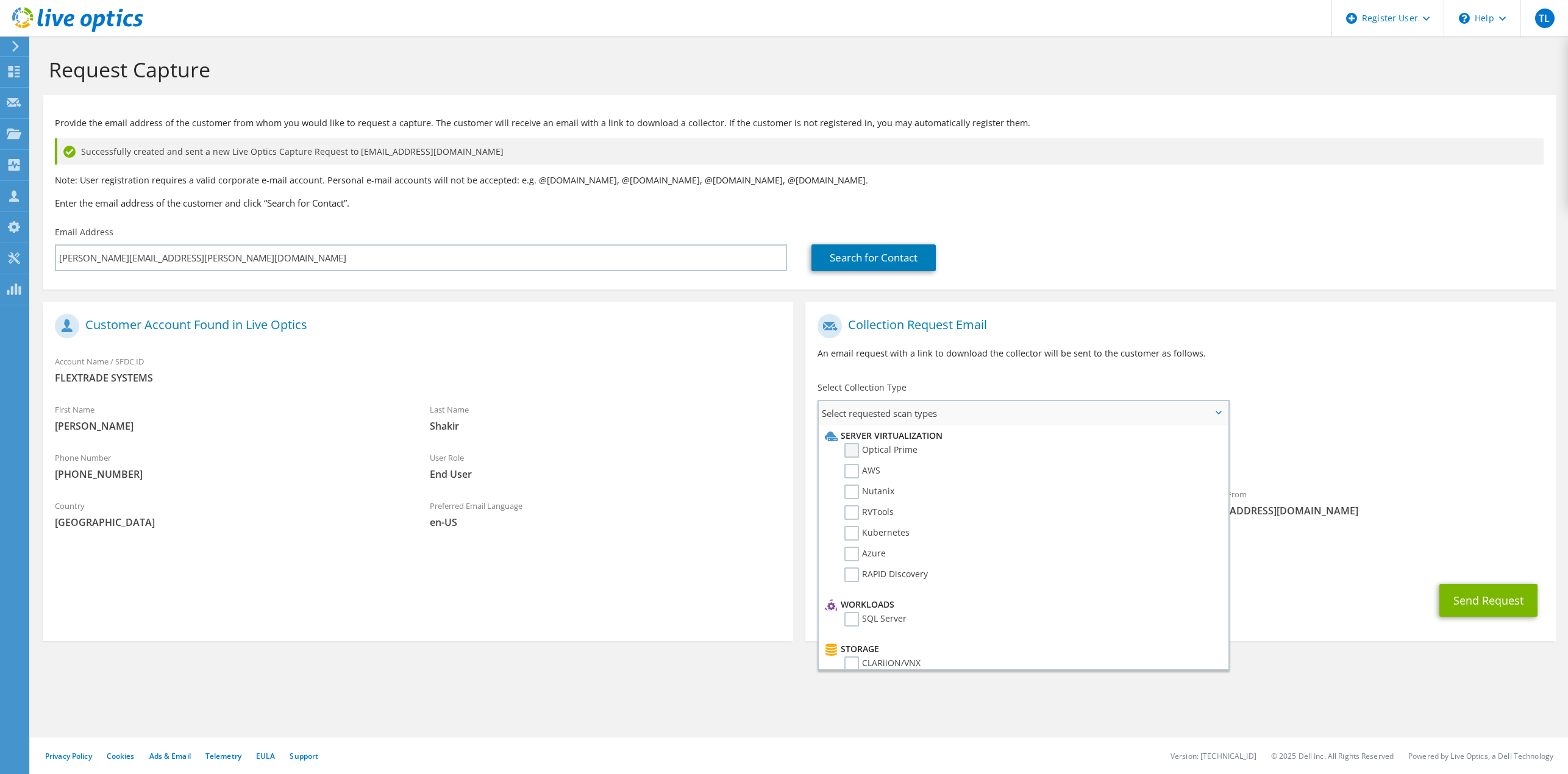
click at [886, 447] on label "Optical Prime" at bounding box center [881, 450] width 73 height 14
click at [0, 0] on input "Optical Prime" at bounding box center [0, 0] width 0 height 0
click at [1514, 537] on div "CC & Reply To Tung.Lam@dell.com" at bounding box center [1180, 555] width 750 height 42
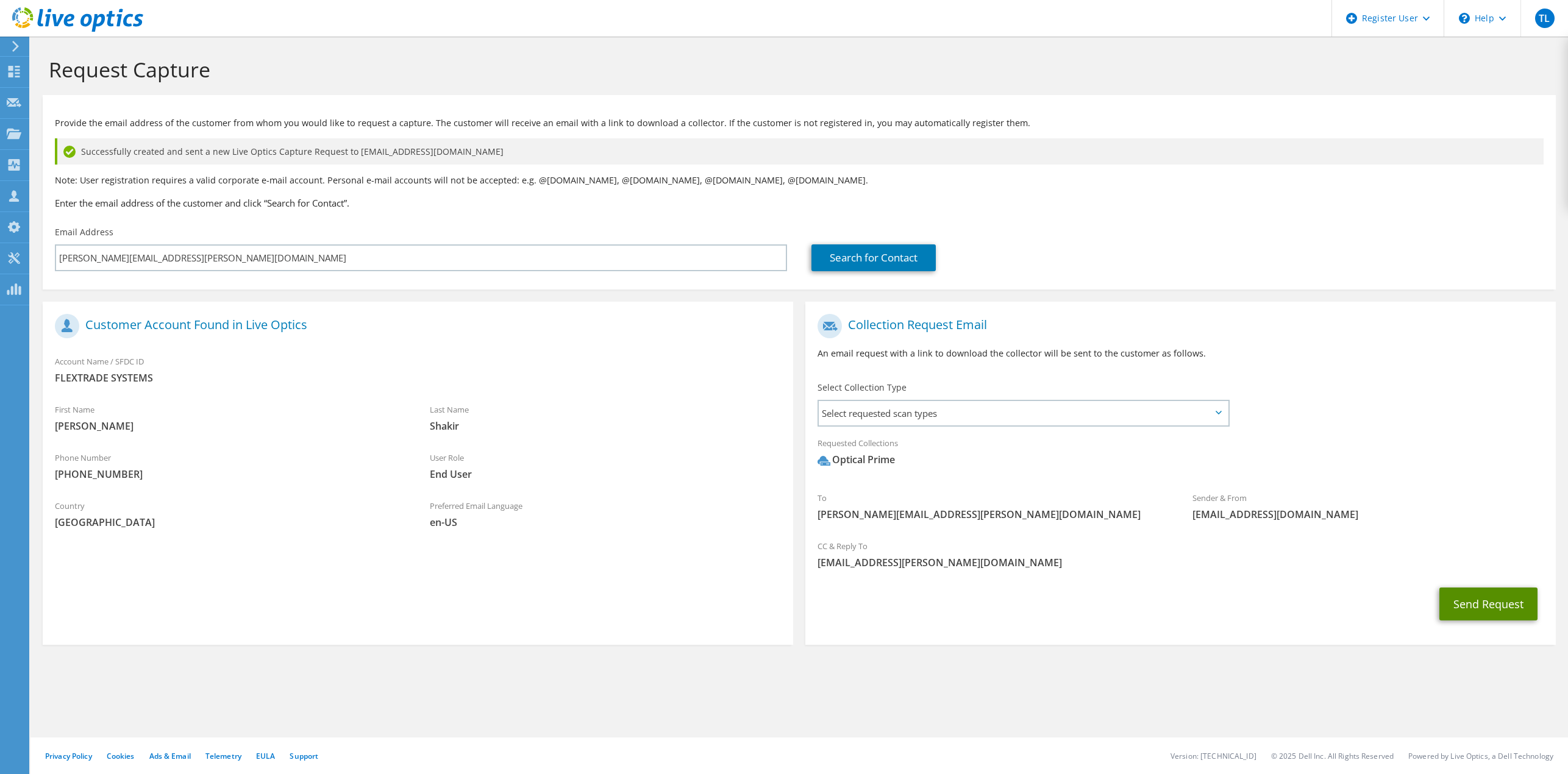
click at [1508, 606] on button "Send Request" at bounding box center [1488, 604] width 98 height 33
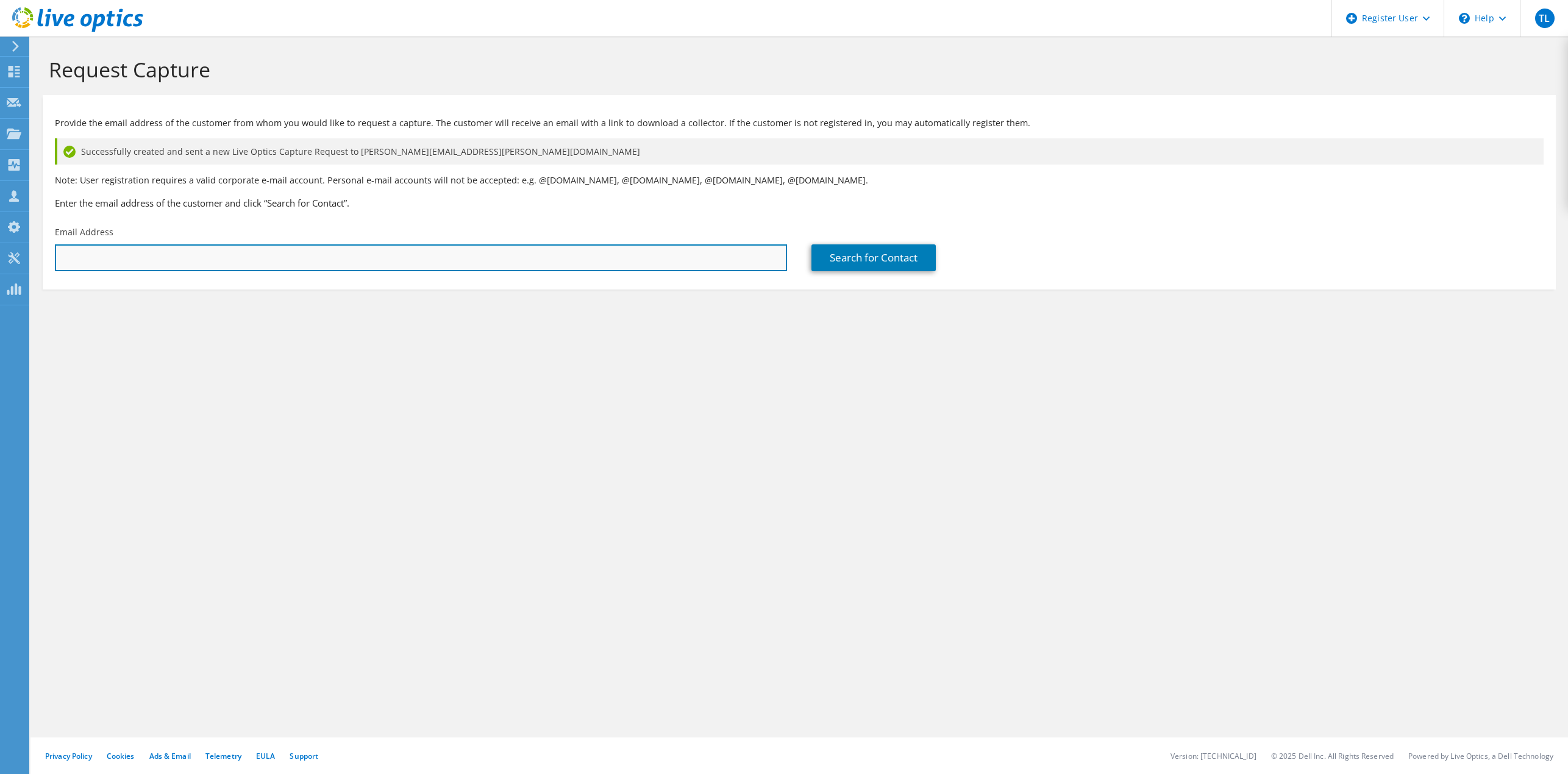
click at [275, 252] on input "text" at bounding box center [421, 257] width 732 height 27
paste input "ameel.shakir@flextrade.com"
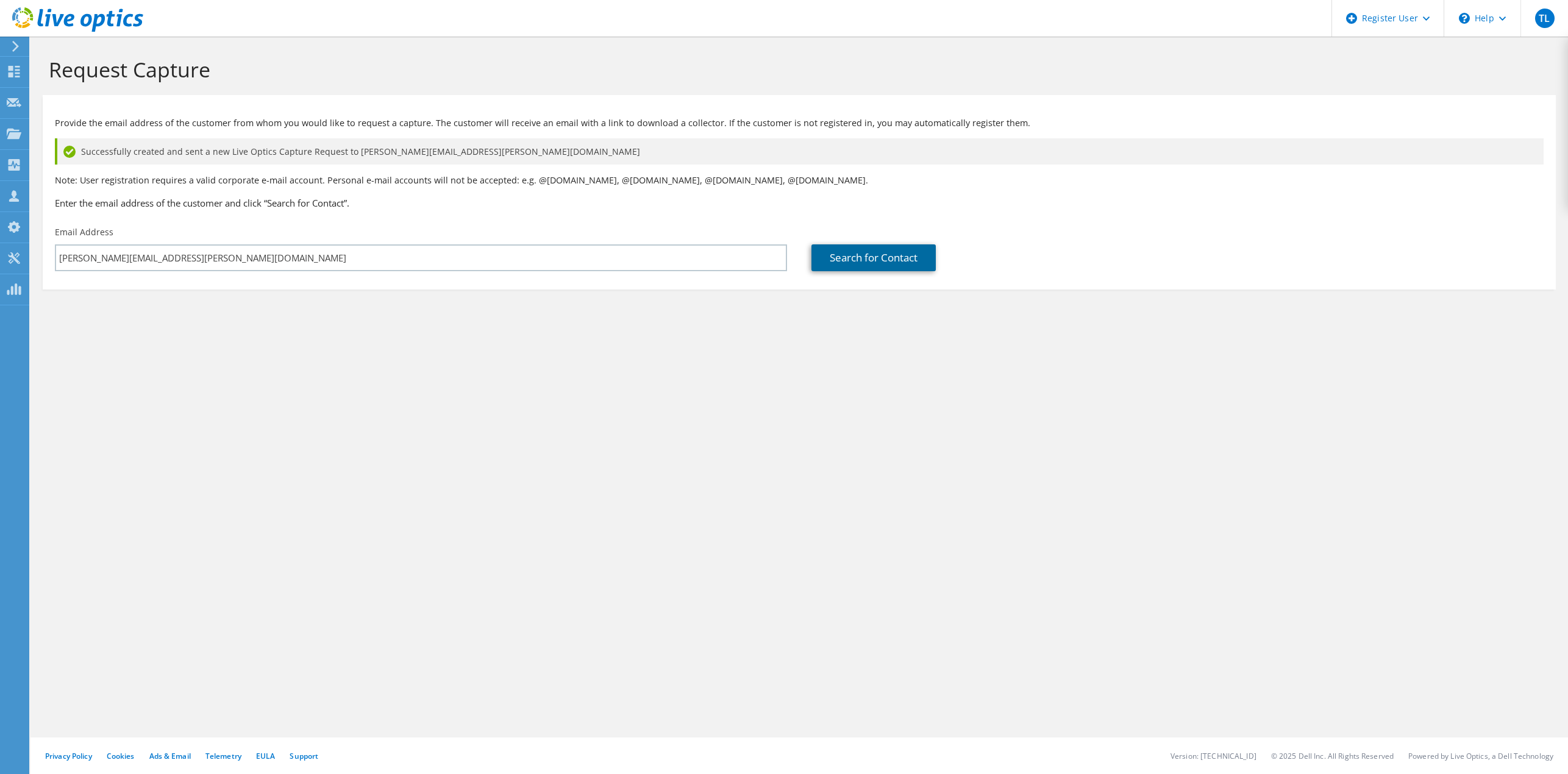
click at [849, 251] on link "Search for Contact" at bounding box center [873, 257] width 124 height 27
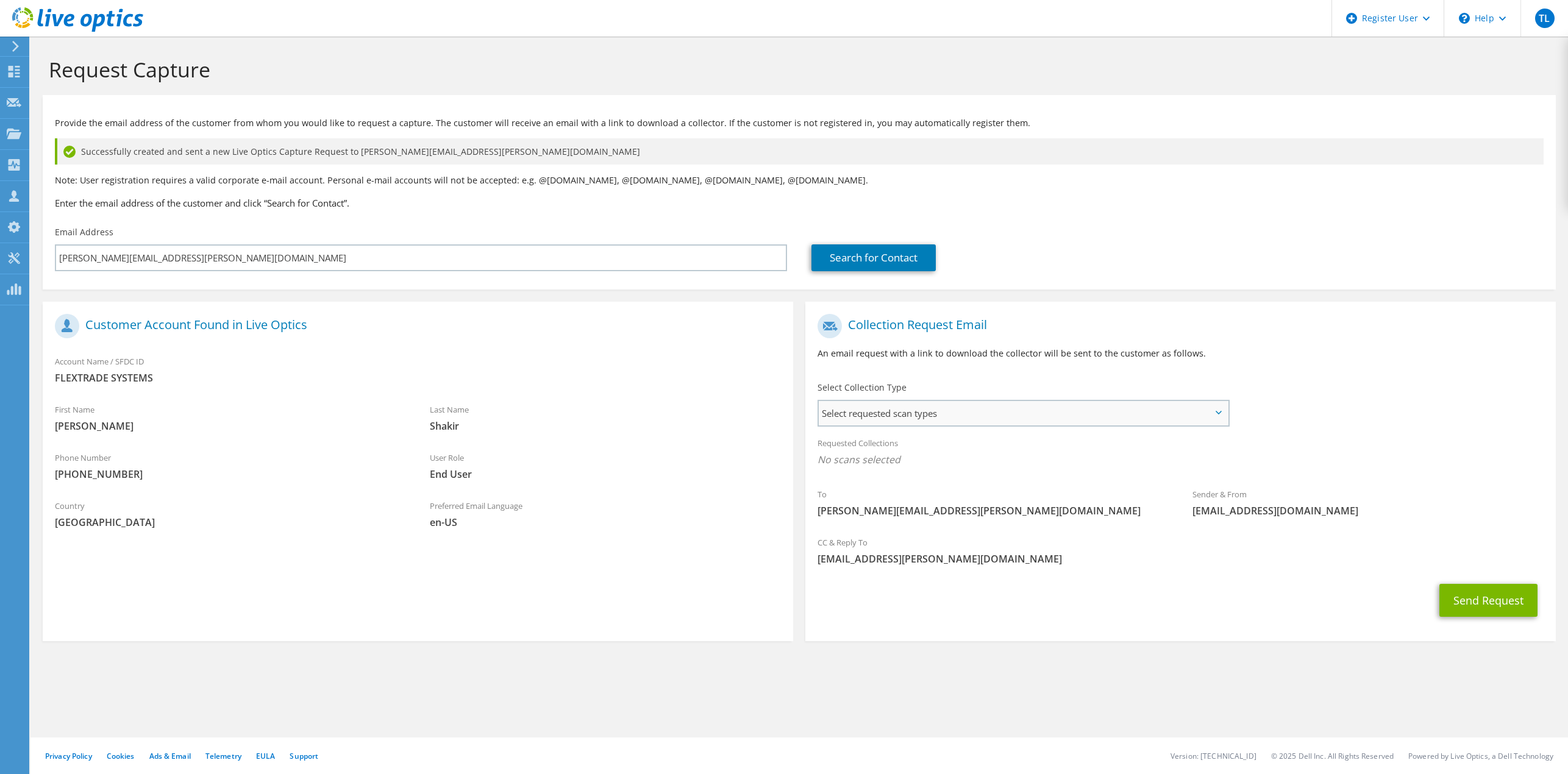
click at [1021, 416] on span "Select requested scan types" at bounding box center [1023, 414] width 409 height 25
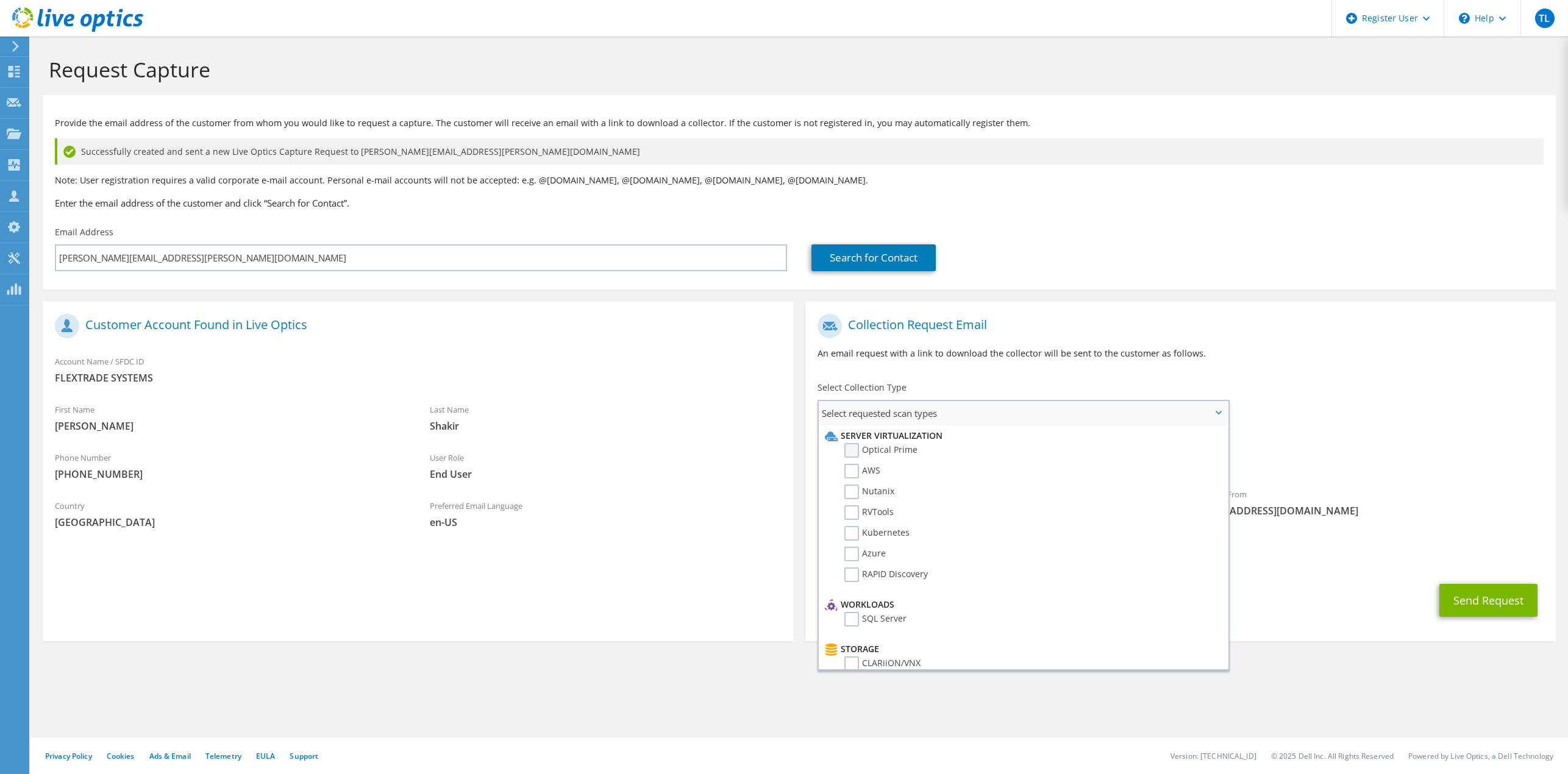
click at [848, 450] on label "Optical Prime" at bounding box center [881, 450] width 73 height 14
click at [0, 0] on input "Optical Prime" at bounding box center [0, 0] width 0 height 0
click at [1159, 228] on div "Search for Contact" at bounding box center [1177, 249] width 757 height 57
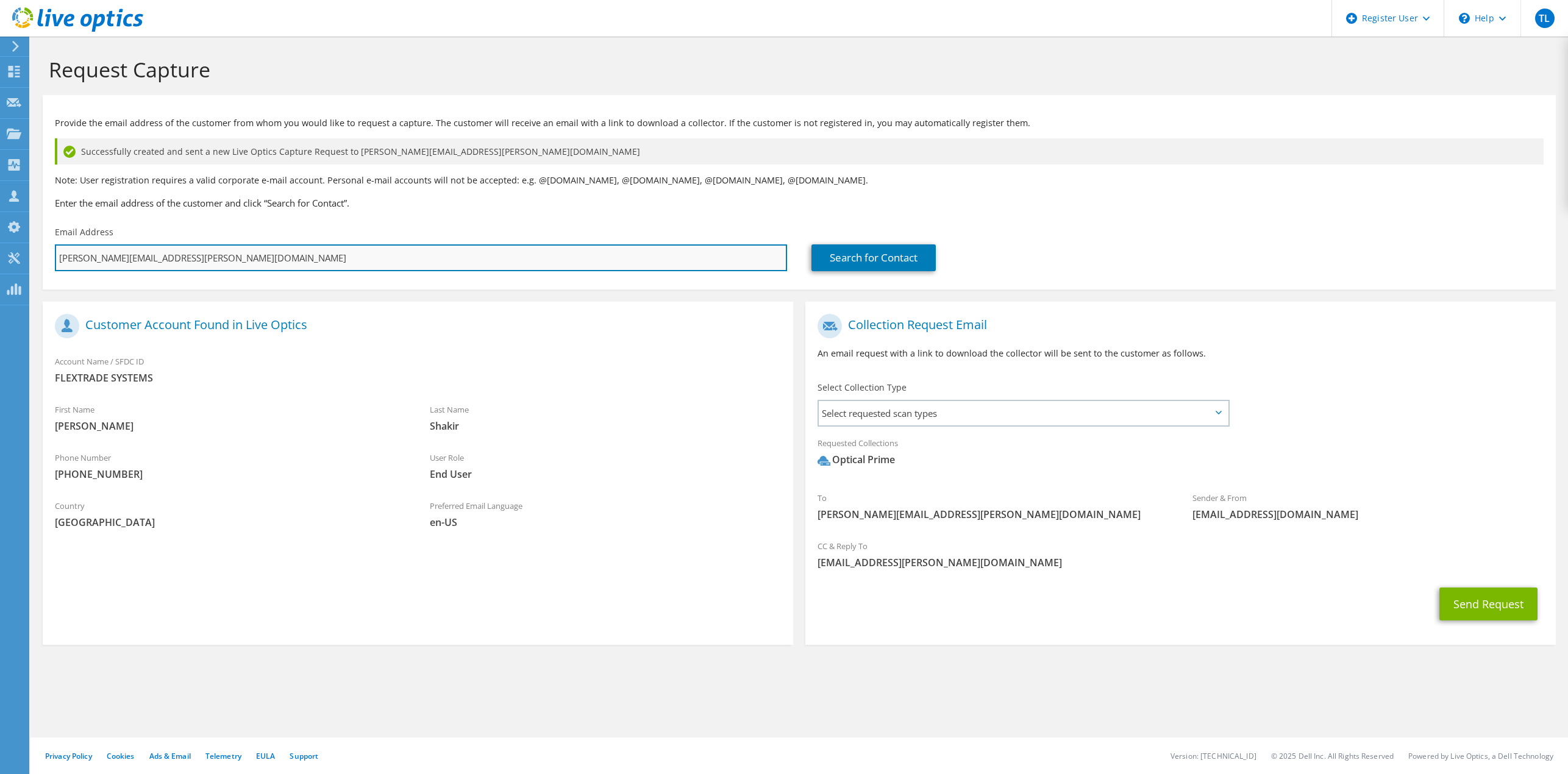
click at [187, 253] on input "ameel.shakir@flextrade.com" at bounding box center [421, 257] width 732 height 27
drag, startPoint x: 224, startPoint y: 258, endPoint x: -51, endPoint y: 260, distance: 275.0
click at [0, 260] on html "TL Dell User Tung Lam Tung.Lam@dell.com Dell My Profile Log Out \n Help Explore…" at bounding box center [784, 387] width 1568 height 774
paste input "floren.mille"
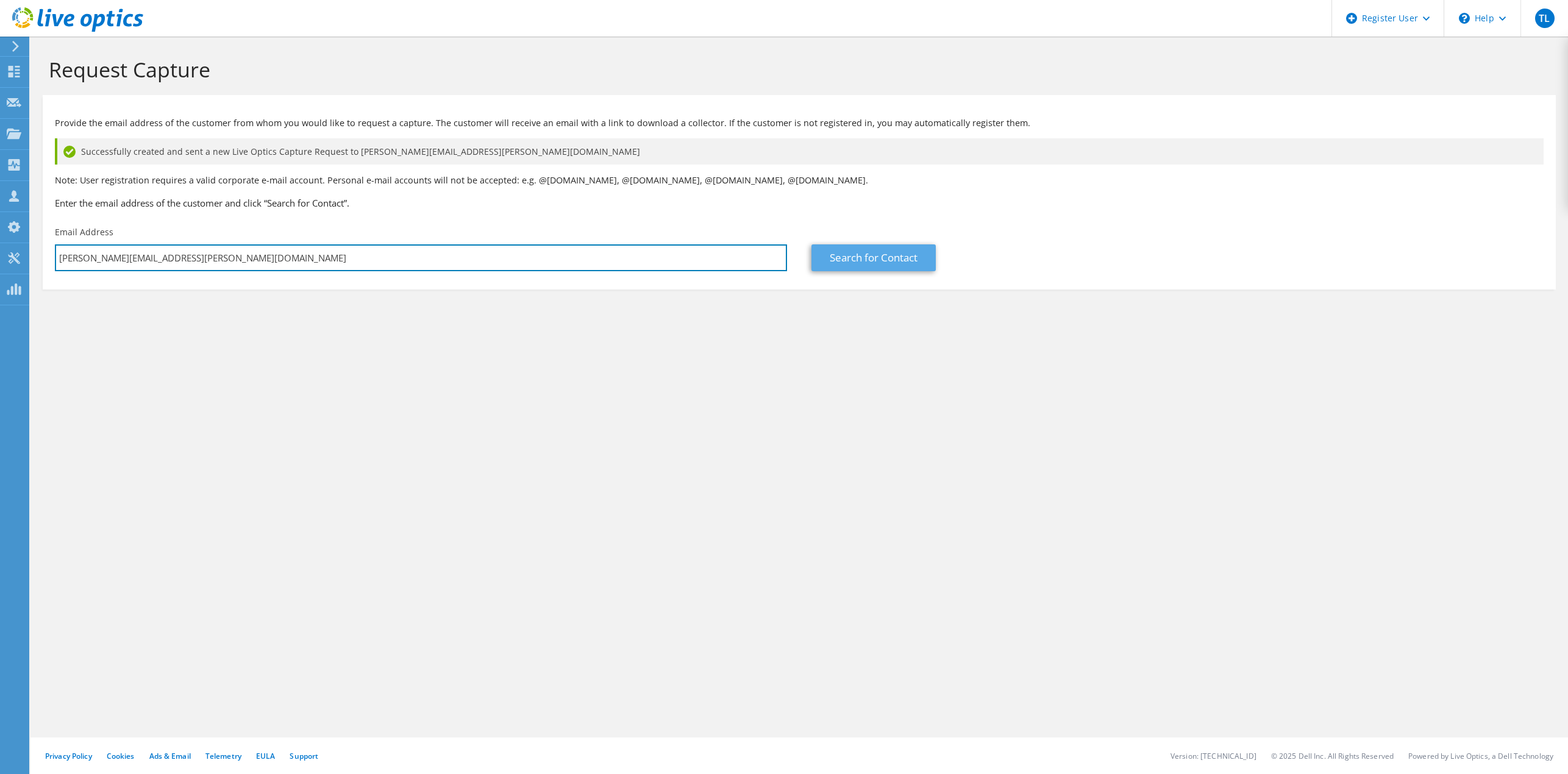
type input "[PERSON_NAME][EMAIL_ADDRESS][PERSON_NAME][DOMAIN_NAME]"
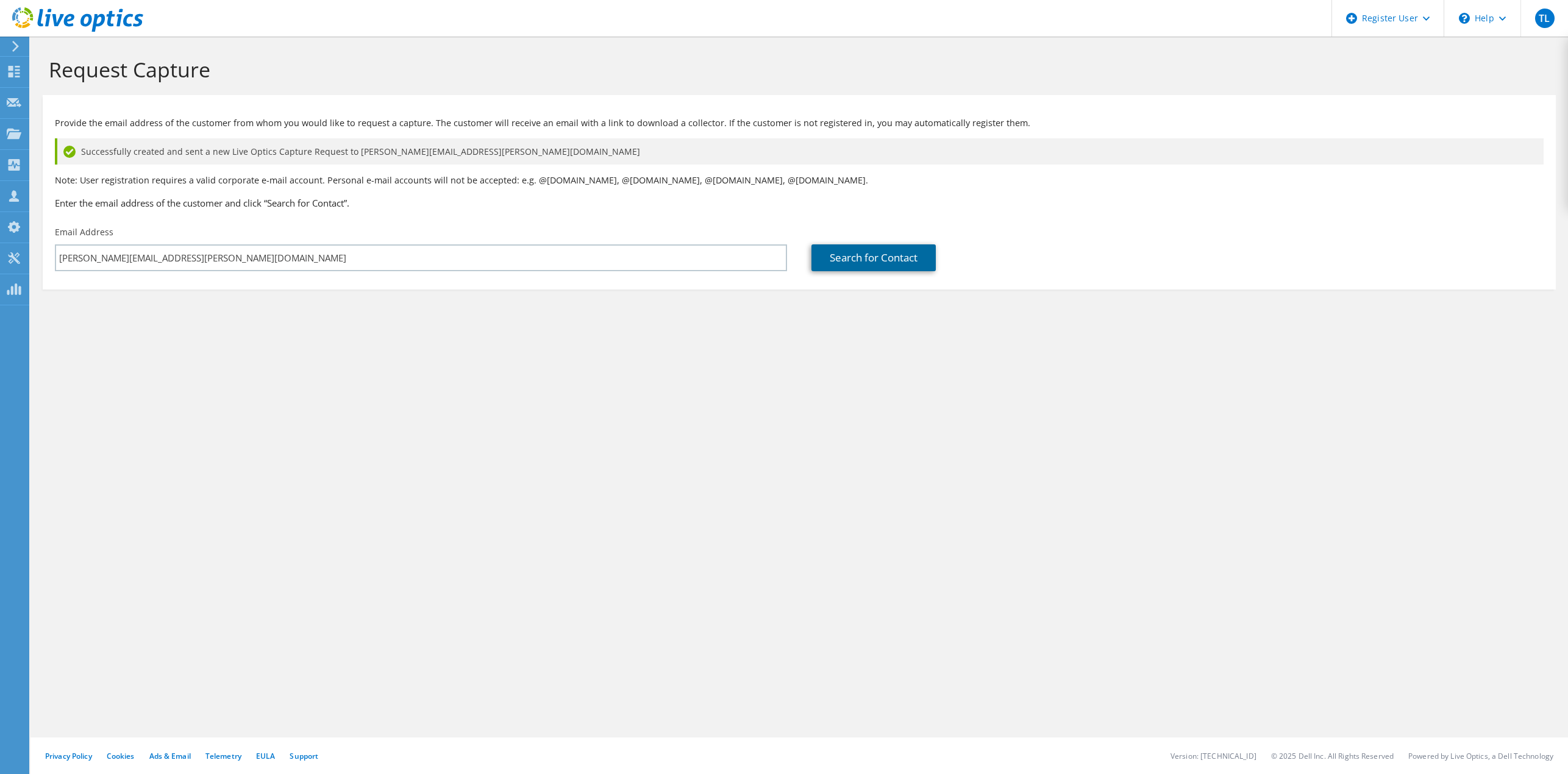
click at [895, 256] on link "Search for Contact" at bounding box center [873, 257] width 124 height 27
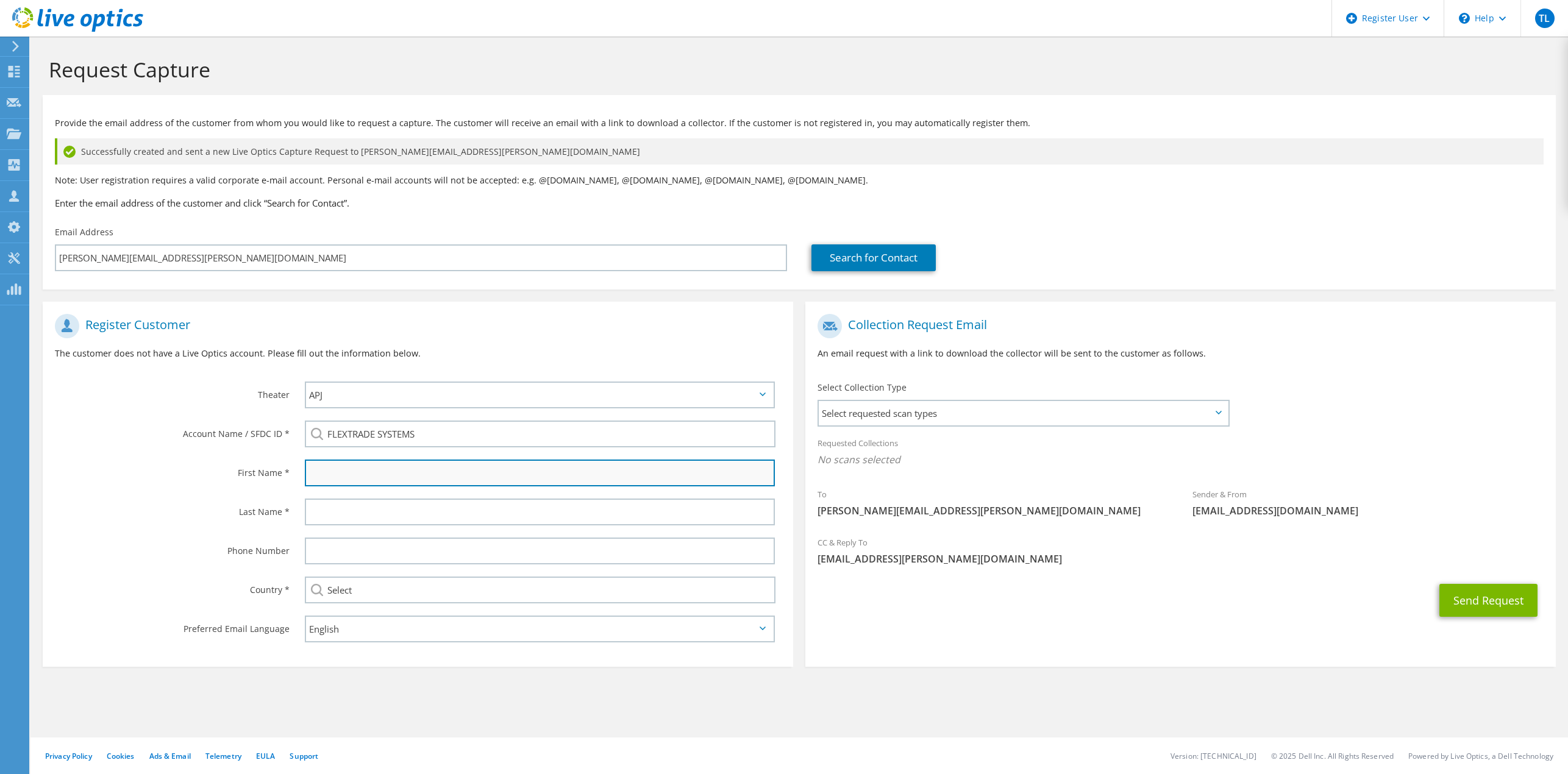
click at [414, 478] on input "text" at bounding box center [540, 473] width 470 height 27
type input "[PERSON_NAME]"
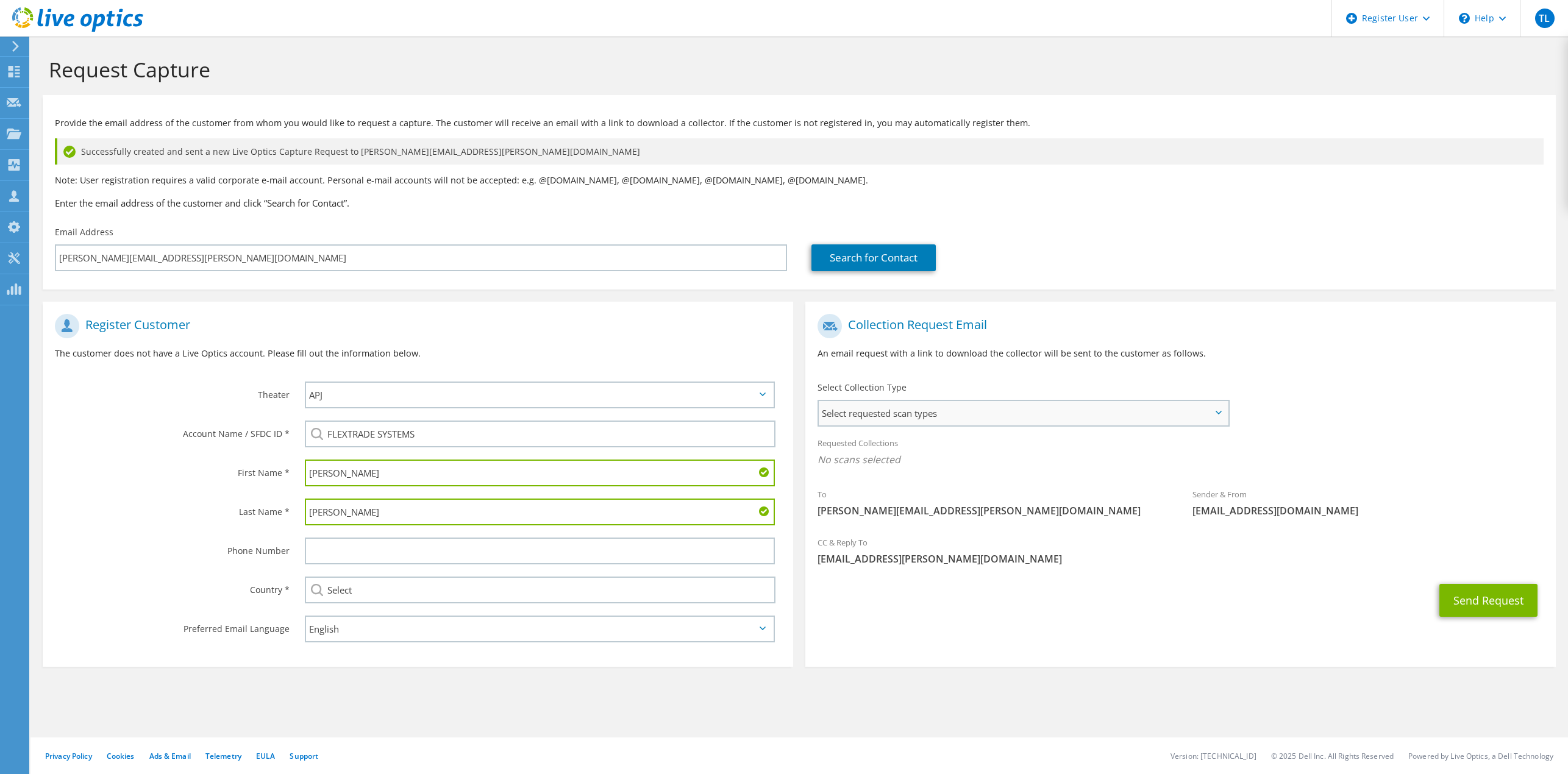
type input "[PERSON_NAME]"
click at [1026, 417] on span "Select requested scan types" at bounding box center [1023, 414] width 409 height 25
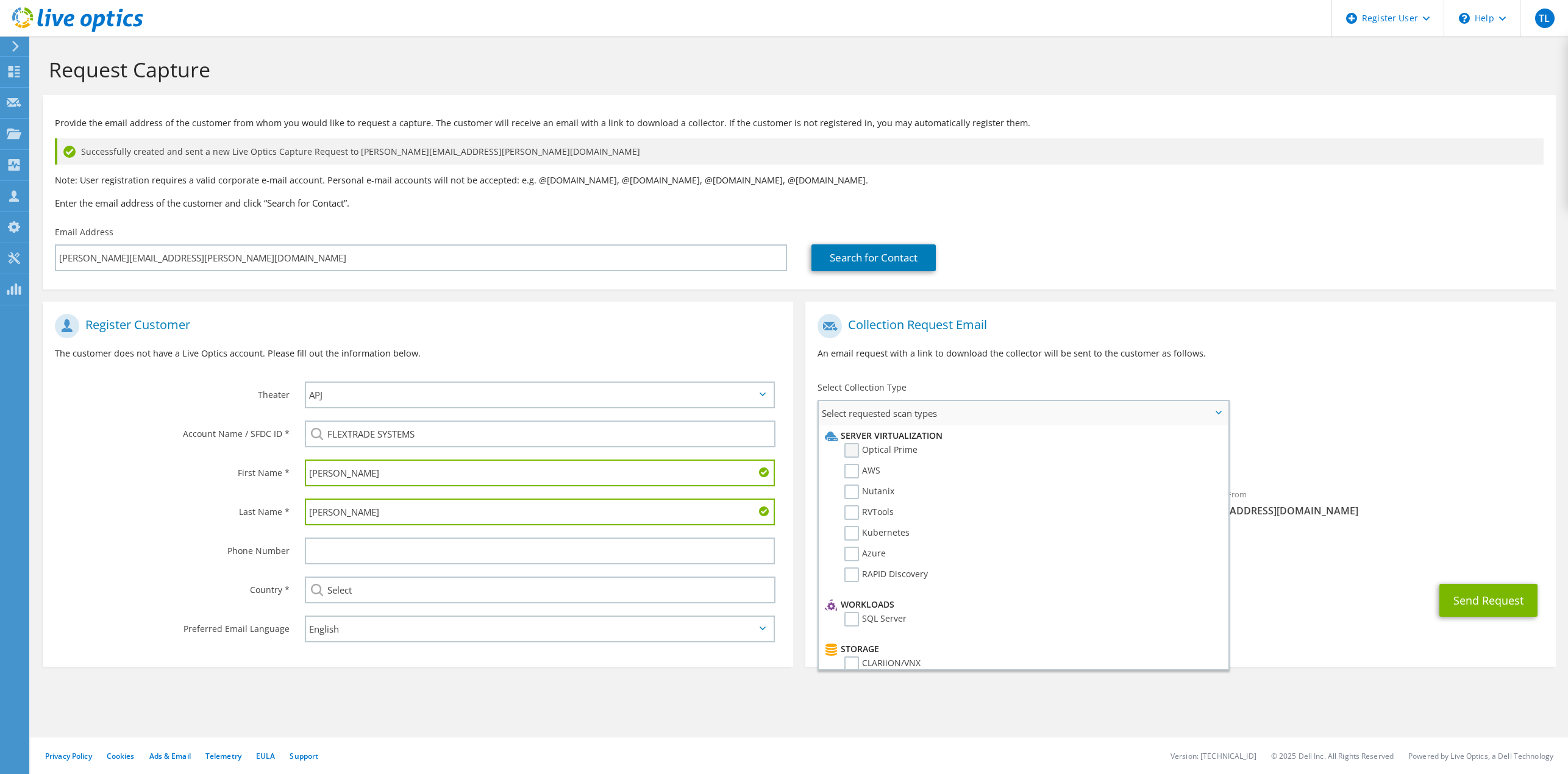
click at [853, 446] on label "Optical Prime" at bounding box center [881, 450] width 73 height 14
click at [0, 0] on input "Optical Prime" at bounding box center [0, 0] width 0 height 0
click at [1421, 388] on div "To floren.miller@flextrade.com Sender & From liveoptics@liveoptics.com" at bounding box center [1180, 420] width 750 height 226
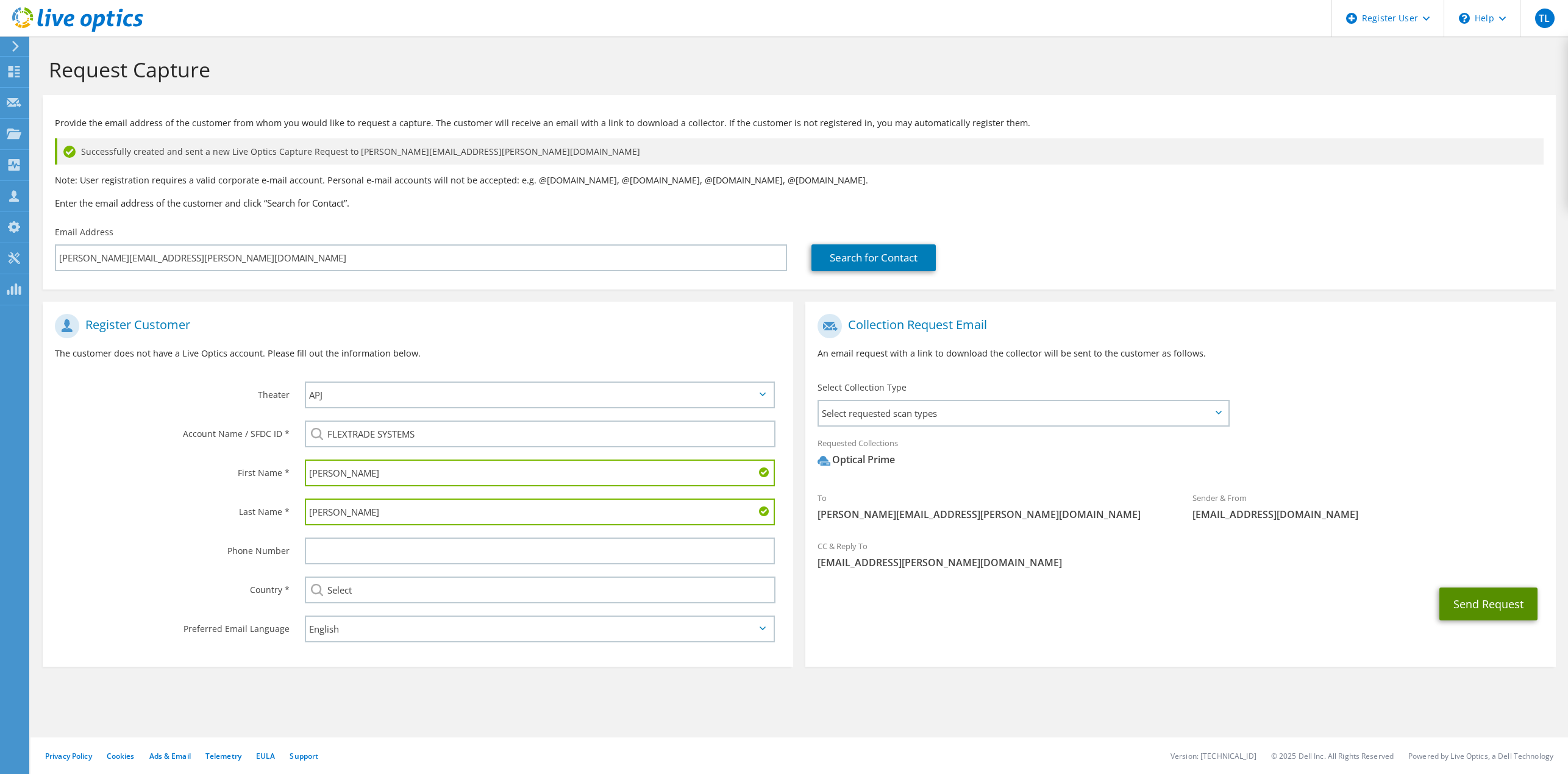
click at [1500, 603] on button "Send Request" at bounding box center [1488, 604] width 98 height 33
